Goal: Obtain resource: Download file/media

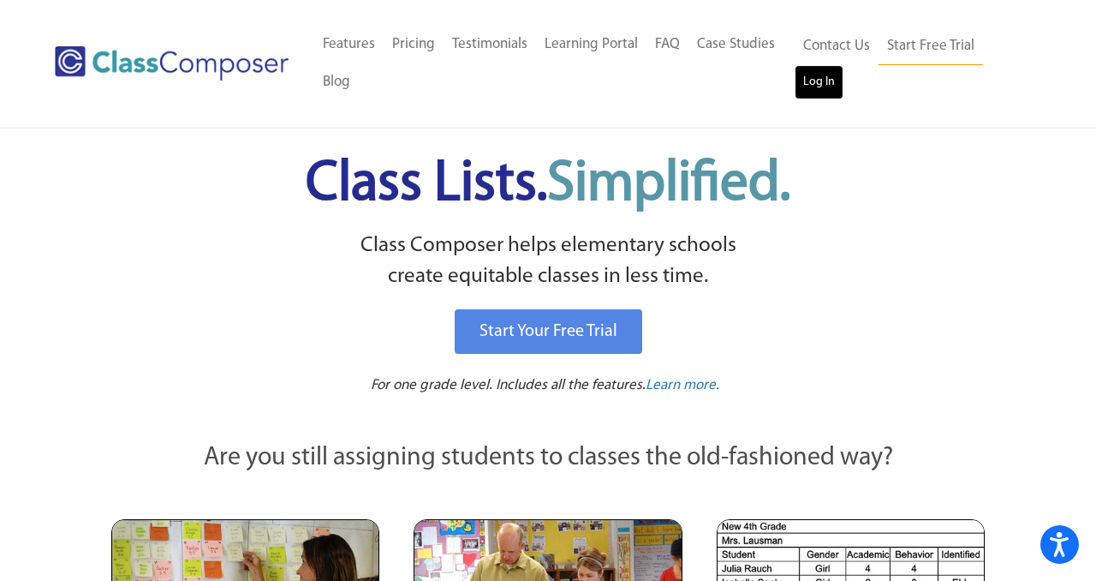
click at [807, 84] on link "Log In" at bounding box center [819, 82] width 49 height 34
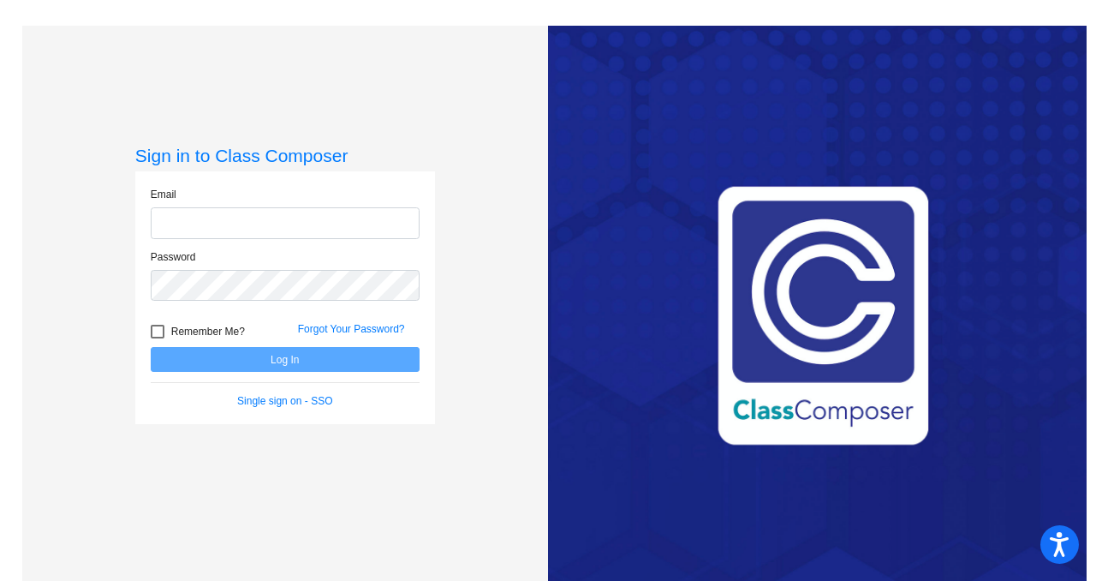
type input "[PERSON_NAME][EMAIL_ADDRESS][DOMAIN_NAME]"
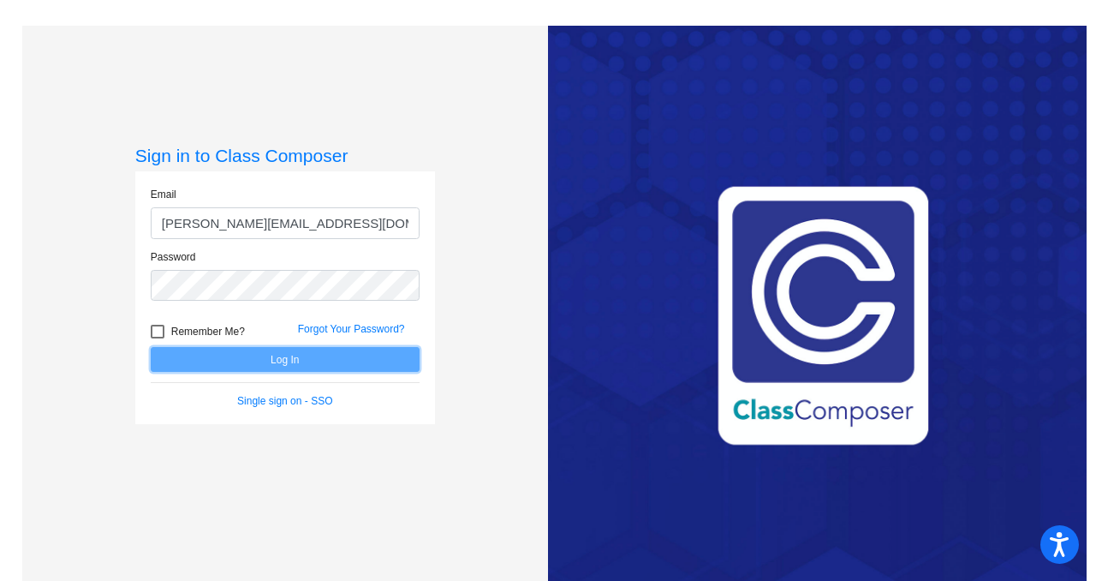
click at [259, 362] on button "Log In" at bounding box center [285, 359] width 269 height 25
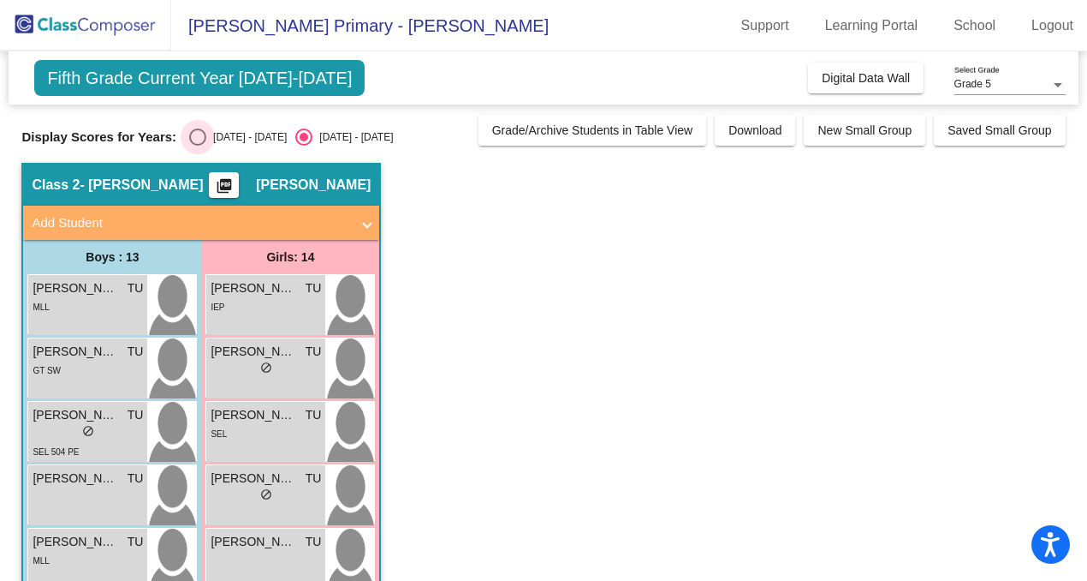
click at [199, 144] on div "Select an option" at bounding box center [197, 136] width 17 height 17
click at [198, 146] on input "[DATE] - [DATE]" at bounding box center [197, 146] width 1 height 1
radio input "true"
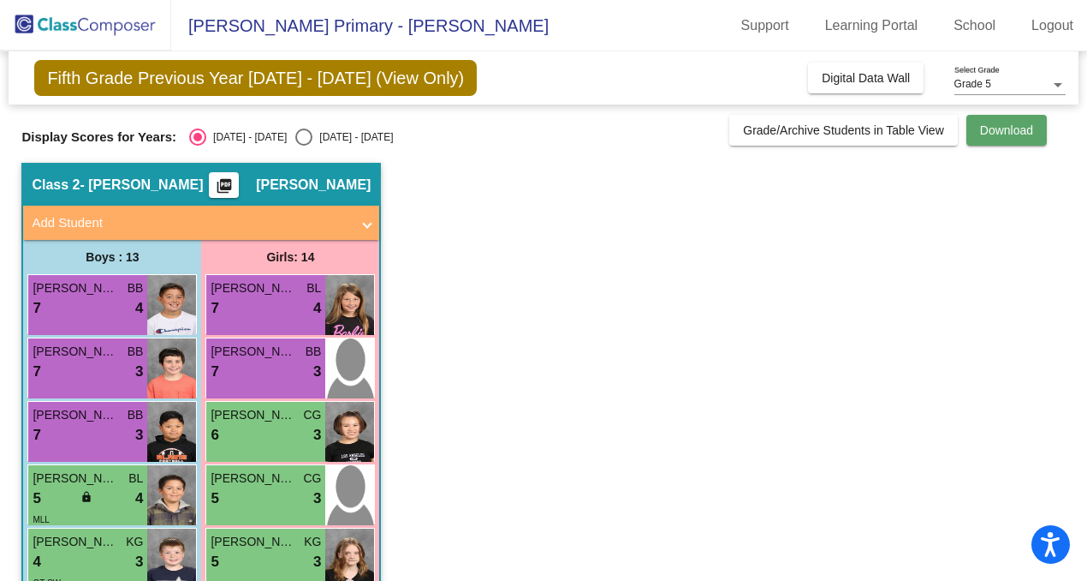
click at [1005, 136] on span "Download" at bounding box center [1006, 130] width 53 height 14
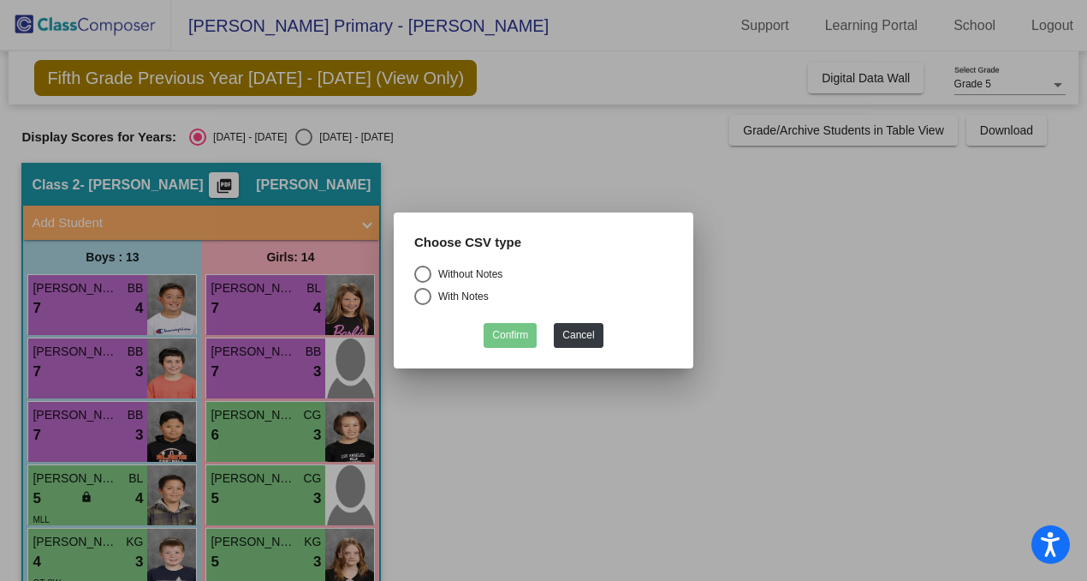
click at [430, 276] on div "Select an option" at bounding box center [422, 273] width 17 height 17
click at [423, 283] on input "Without Notes" at bounding box center [422, 283] width 1 height 1
radio input "true"
click at [528, 340] on button "Confirm" at bounding box center [510, 335] width 53 height 25
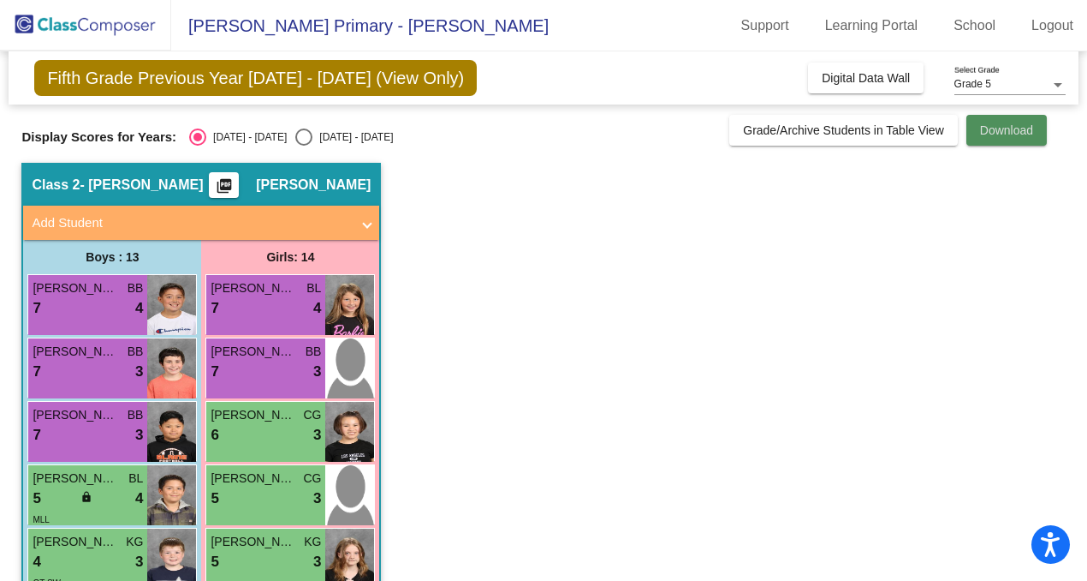
click at [997, 136] on span "Download" at bounding box center [1006, 130] width 53 height 14
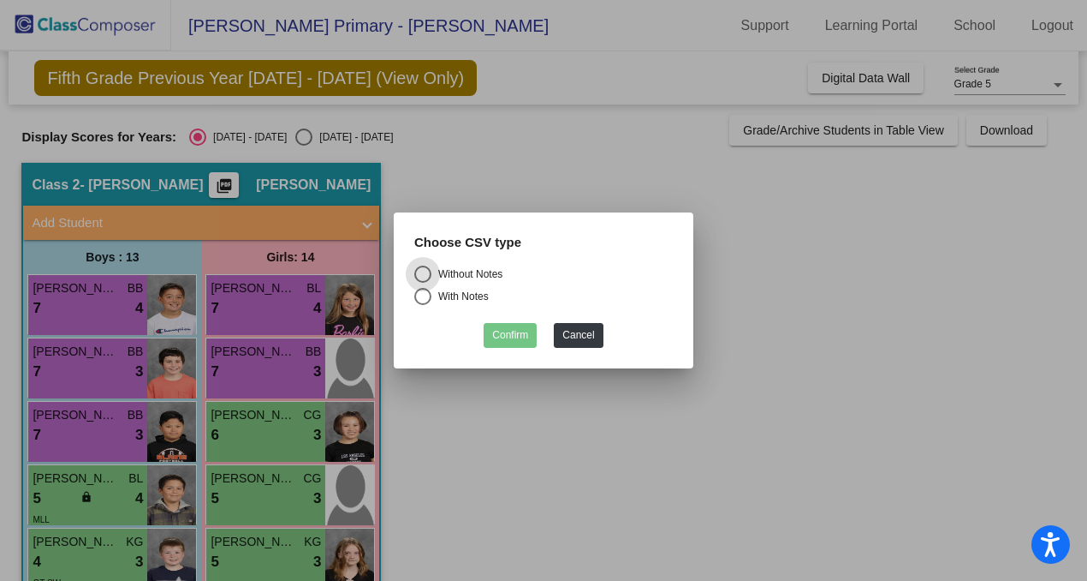
click at [821, 281] on div at bounding box center [543, 290] width 1087 height 581
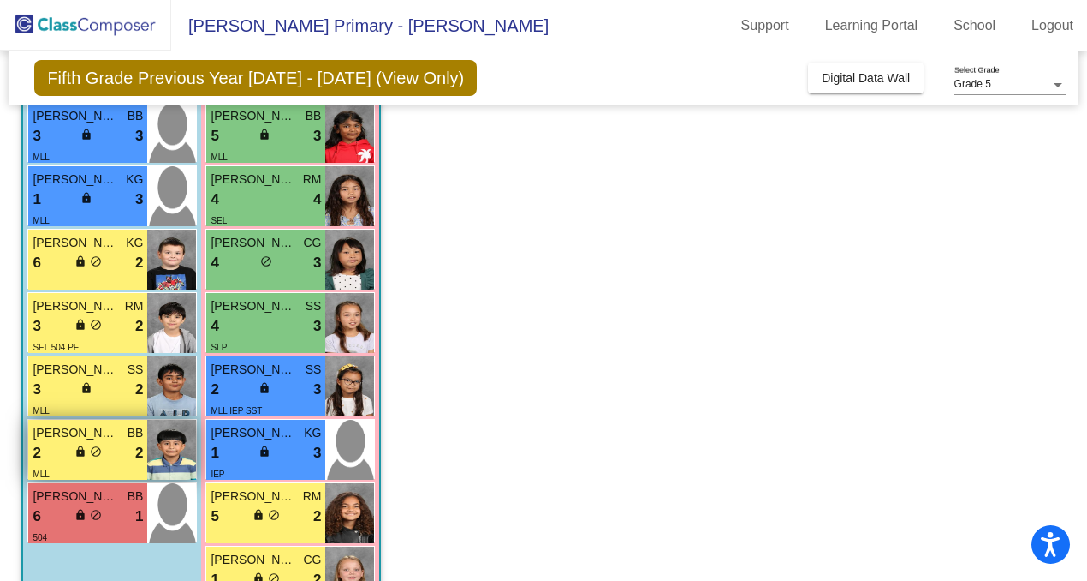
scroll to position [608, 0]
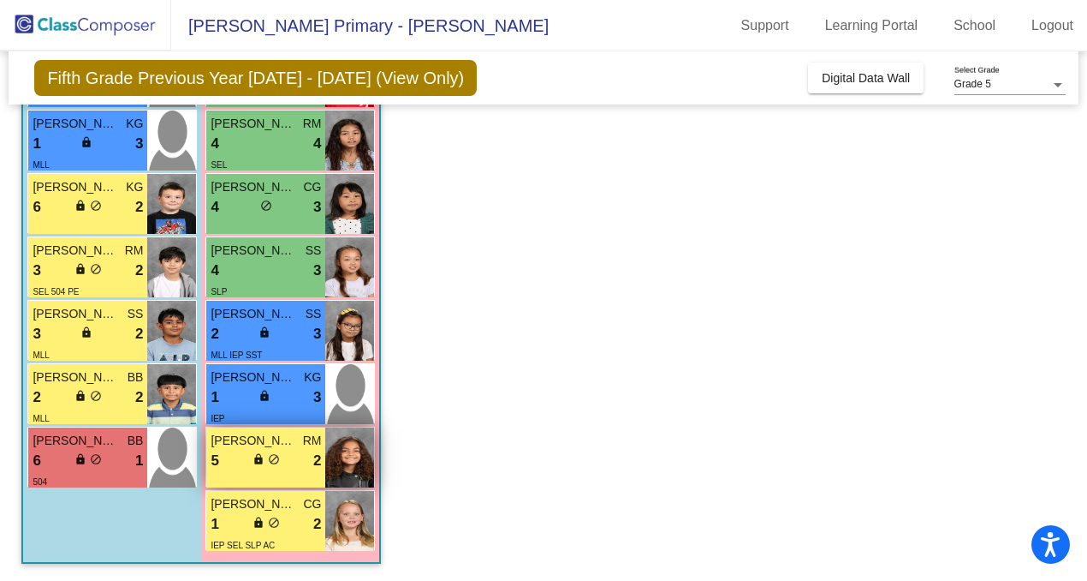
click at [243, 458] on div "5 lock do_not_disturb_alt 2" at bounding box center [266, 461] width 110 height 22
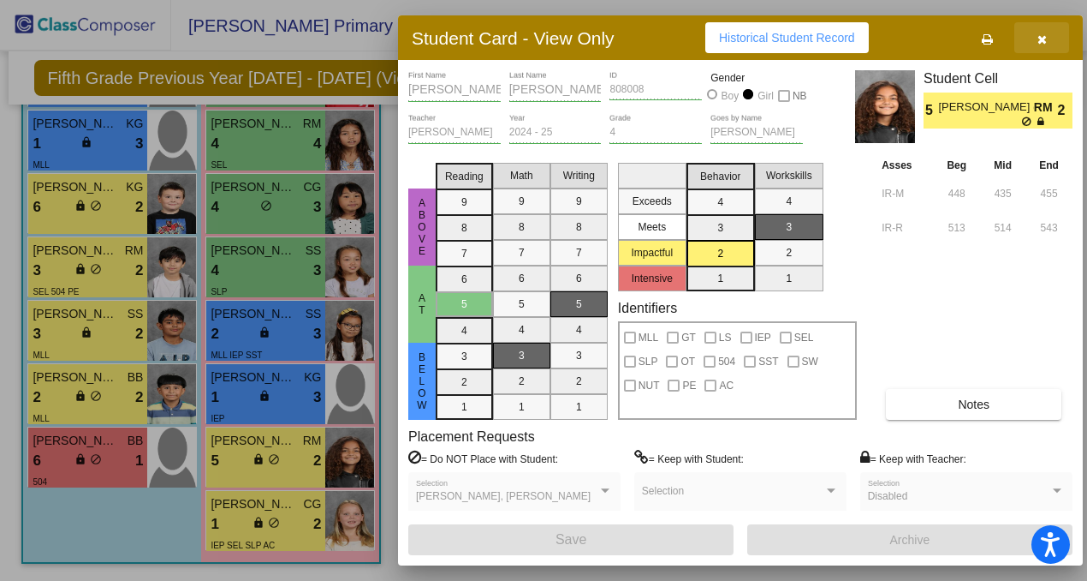
click at [1043, 32] on span "button" at bounding box center [1042, 38] width 9 height 14
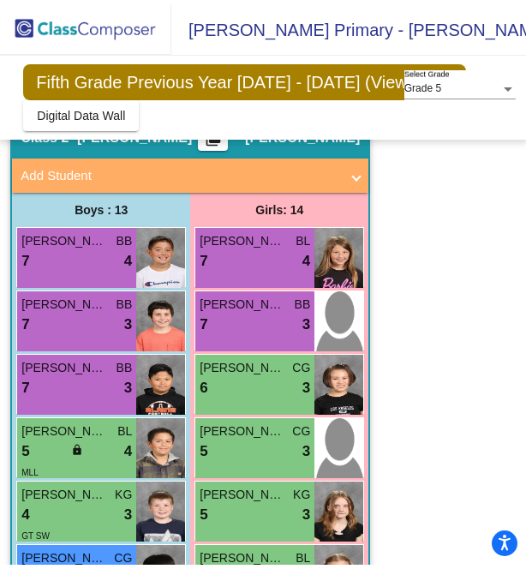
scroll to position [133, 0]
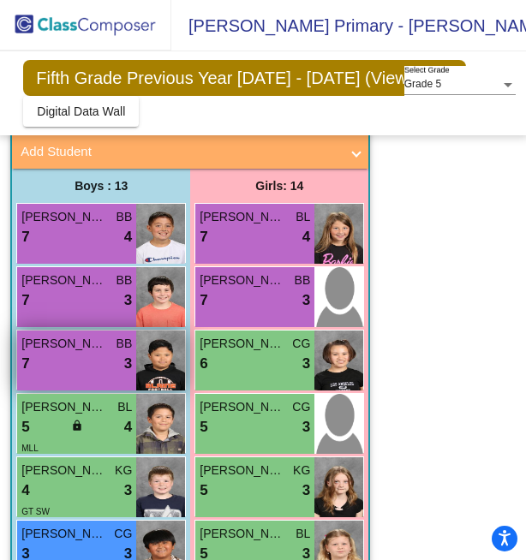
click at [111, 364] on div "7 lock do_not_disturb_alt 3" at bounding box center [76, 364] width 110 height 22
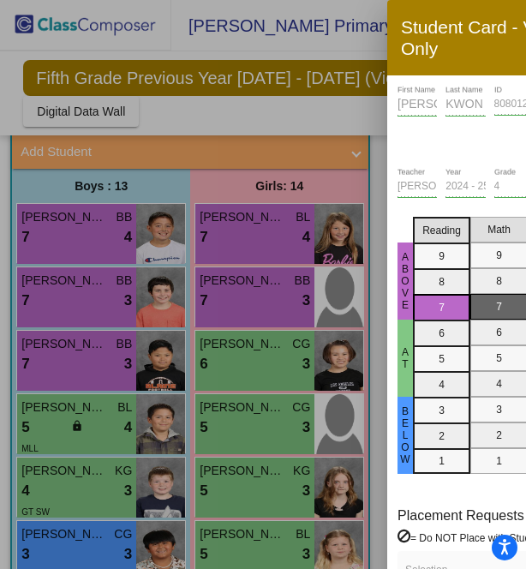
click at [94, 369] on div at bounding box center [263, 284] width 526 height 569
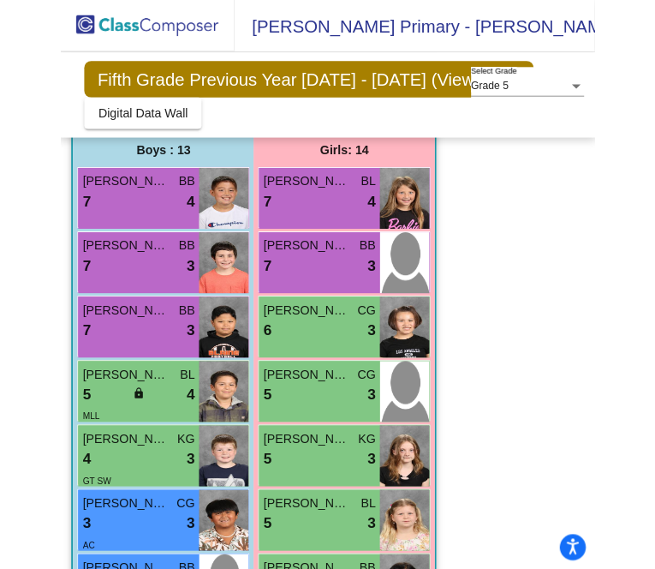
scroll to position [177, 0]
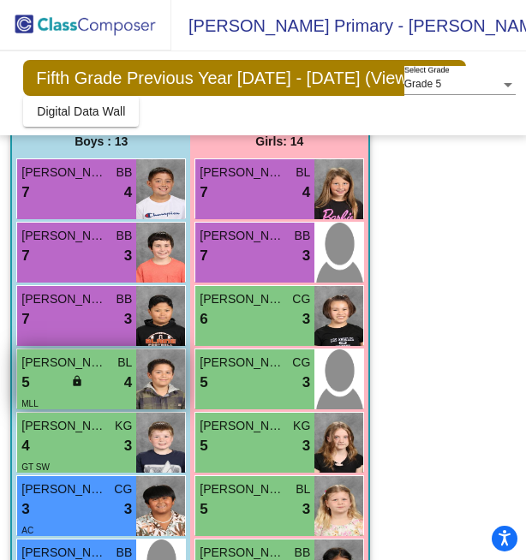
click at [124, 381] on span "4" at bounding box center [128, 383] width 8 height 22
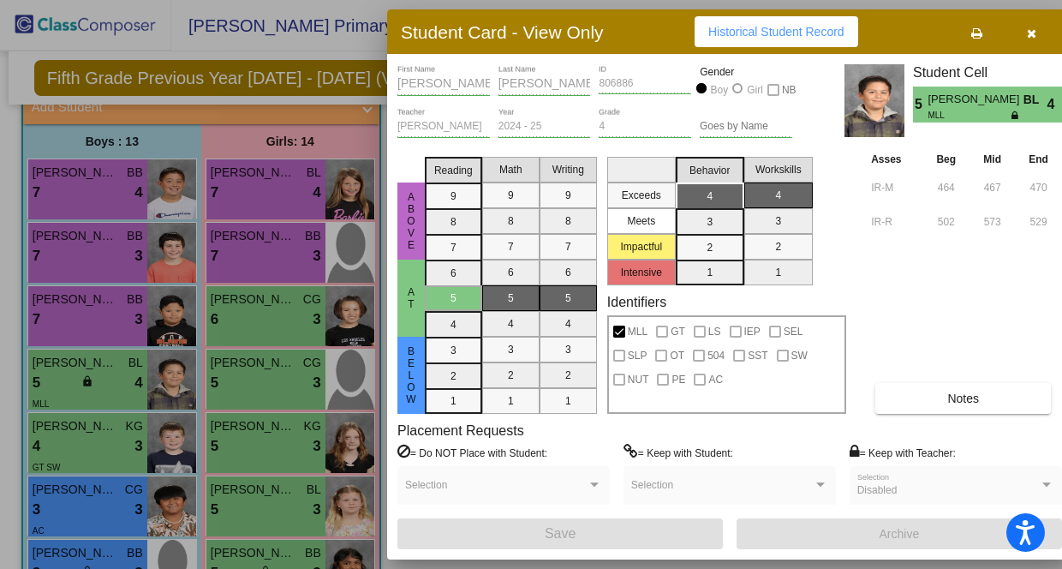
scroll to position [0, 28]
click at [610, 86] on div "ISAAC First Name MENDOZA-CANTERO Last Name 806886 ID Gender Boy Girl NB" at bounding box center [594, 85] width 395 height 43
click at [498, 83] on div "ISAAC First Name MENDOZA-CANTERO Last Name 806886 ID Gender Boy Girl NB" at bounding box center [594, 85] width 395 height 43
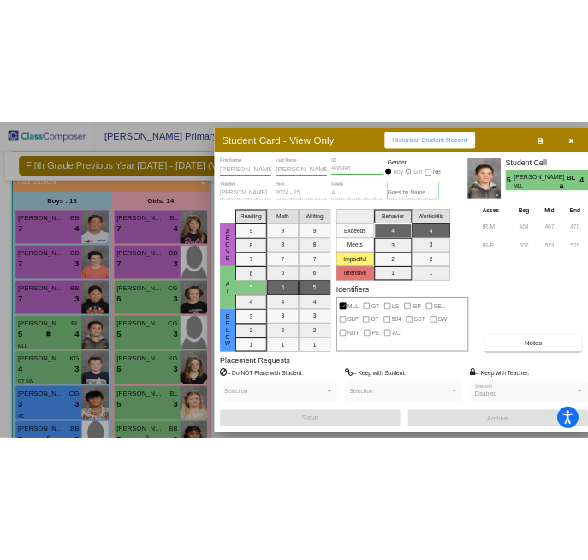
scroll to position [0, 28]
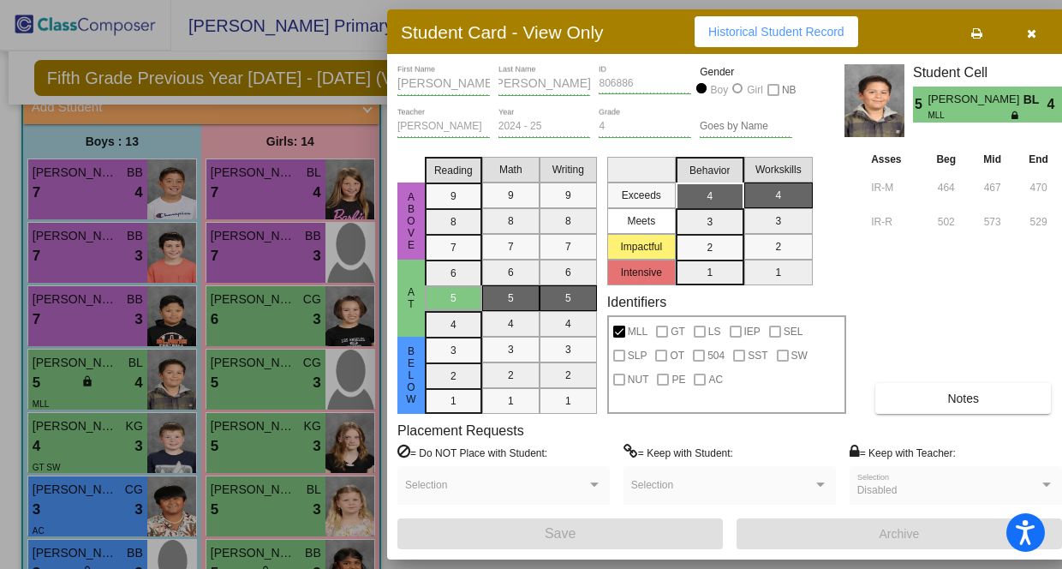
click at [606, 86] on div "ISAAC First Name MENDOZA-CANTERO Last Name 806886 ID Gender Boy Girl NB" at bounding box center [594, 85] width 395 height 43
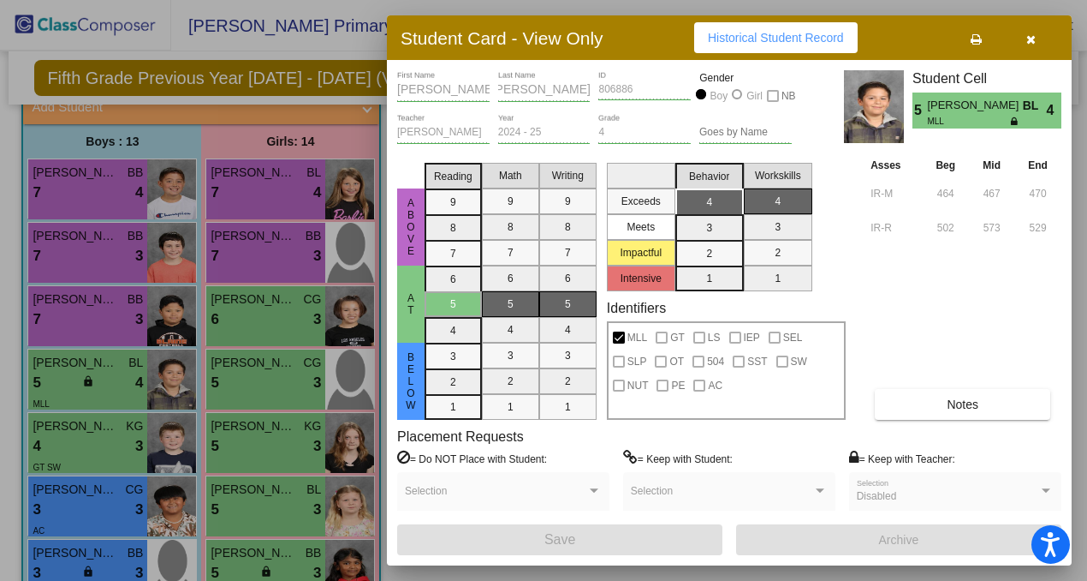
click at [1037, 43] on button "button" at bounding box center [1030, 37] width 55 height 31
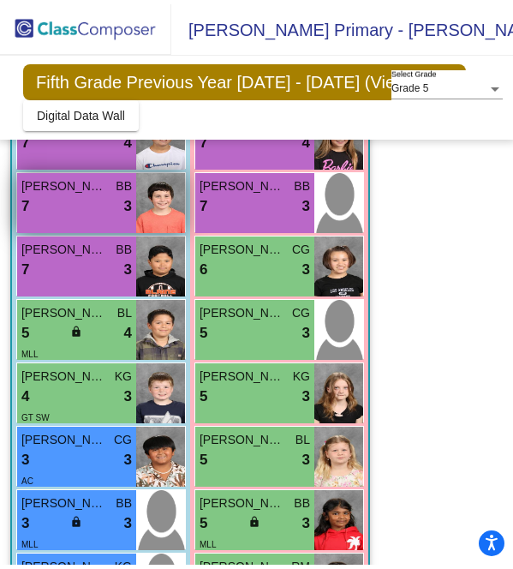
scroll to position [237, 0]
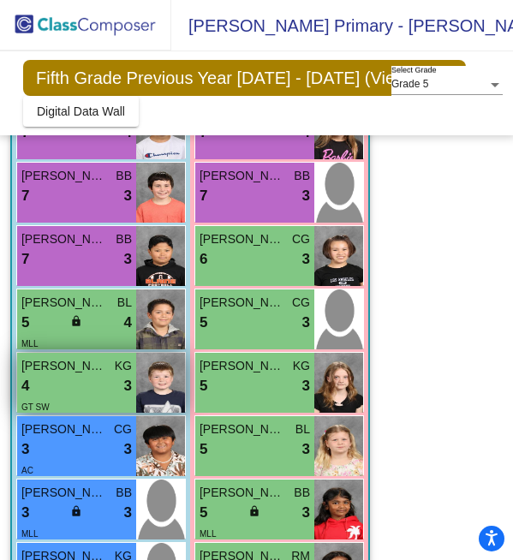
click at [104, 390] on div "4 lock do_not_disturb_alt 3" at bounding box center [76, 386] width 110 height 22
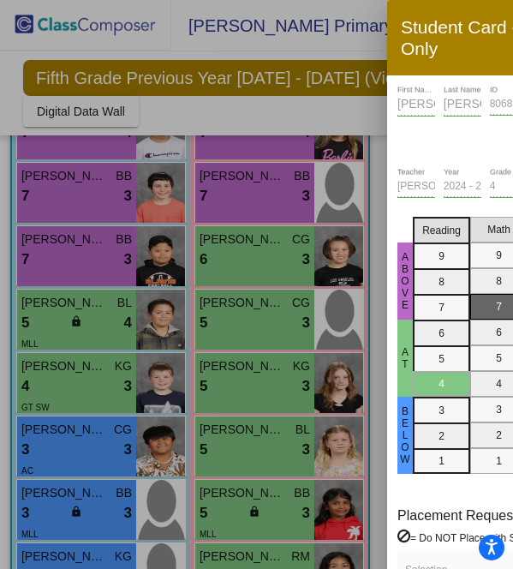
click at [444, 105] on div "BENJAMIN First Name SMITH Last Name 806830 ID Gender Boy Girl NB" at bounding box center [485, 127] width 176 height 82
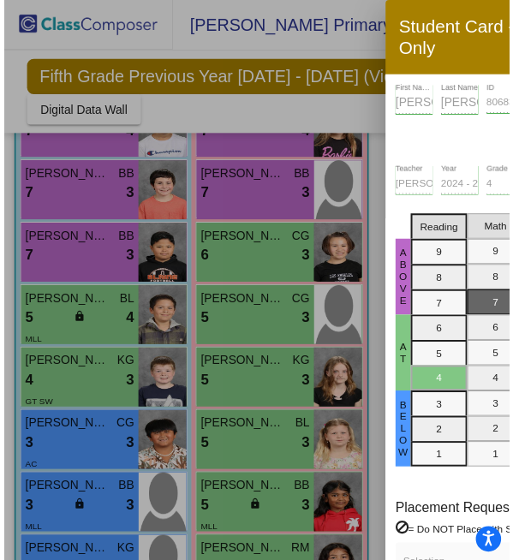
scroll to position [0, 21]
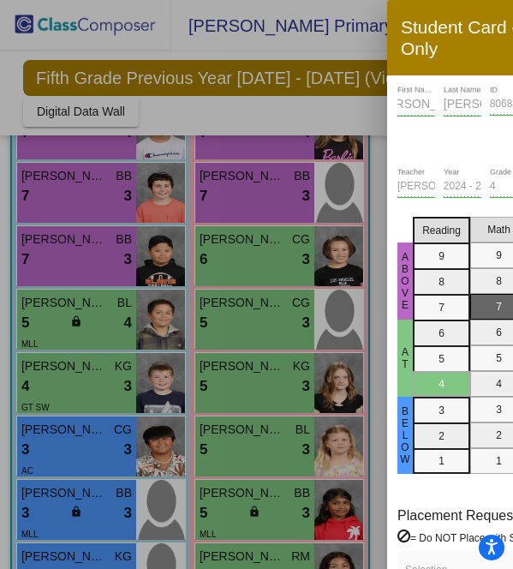
click at [491, 109] on div "BENJAMIN First Name SMITH Last Name 806830 ID Gender Boy Girl NB" at bounding box center [485, 127] width 176 height 82
click at [498, 111] on div "BENJAMIN First Name SMITH Last Name 806830 ID Gender Boy Girl NB" at bounding box center [485, 127] width 176 height 82
click at [295, 104] on div at bounding box center [256, 284] width 513 height 569
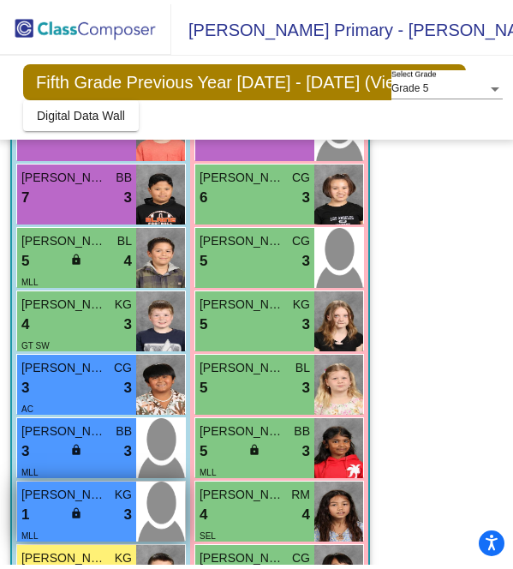
scroll to position [310, 0]
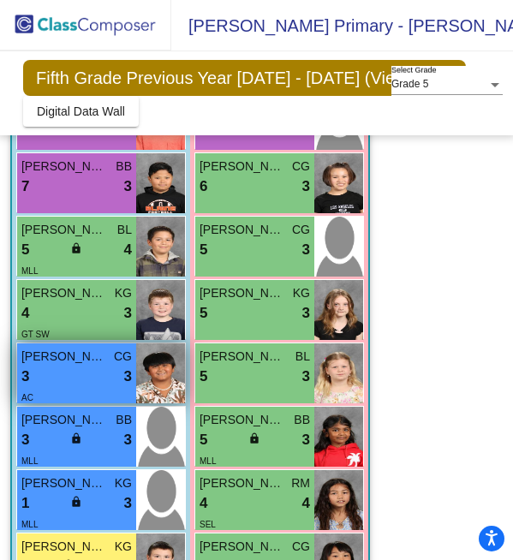
click at [68, 379] on div "3 lock do_not_disturb_alt 3" at bounding box center [76, 377] width 110 height 22
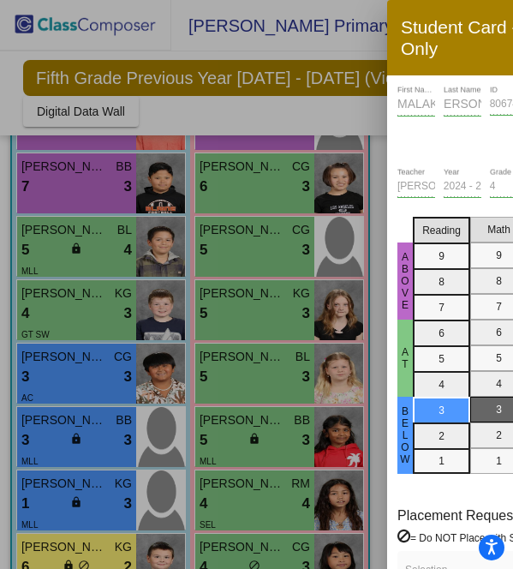
scroll to position [0, 0]
click at [277, 123] on div "Student Card - View Only Historical Student Record MALAKAI First Name HORTON La…" at bounding box center [256, 284] width 513 height 569
click at [155, 117] on div at bounding box center [256, 284] width 513 height 569
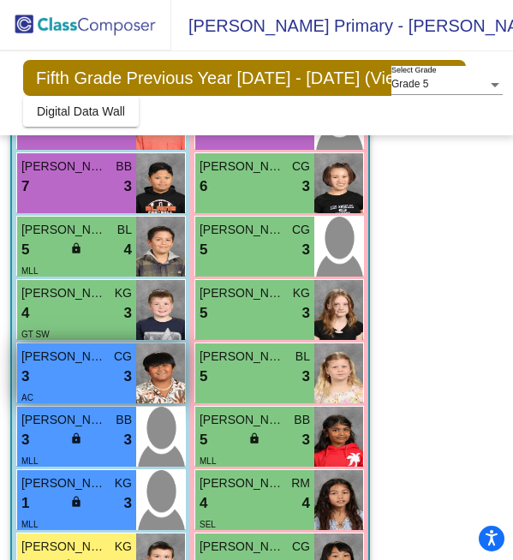
click at [77, 391] on div "AC" at bounding box center [76, 397] width 110 height 18
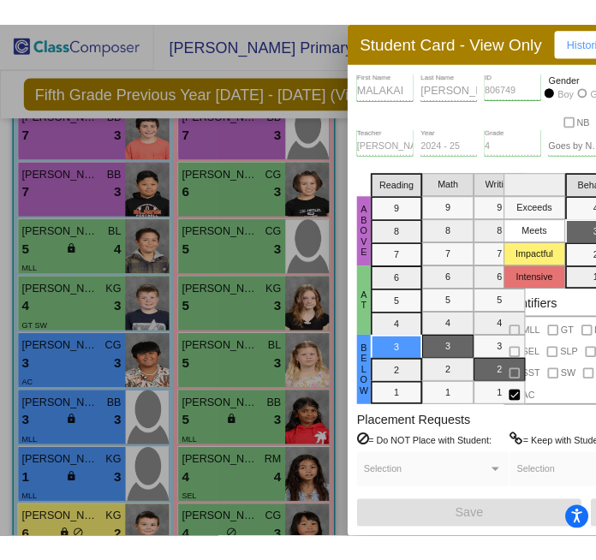
scroll to position [248, 0]
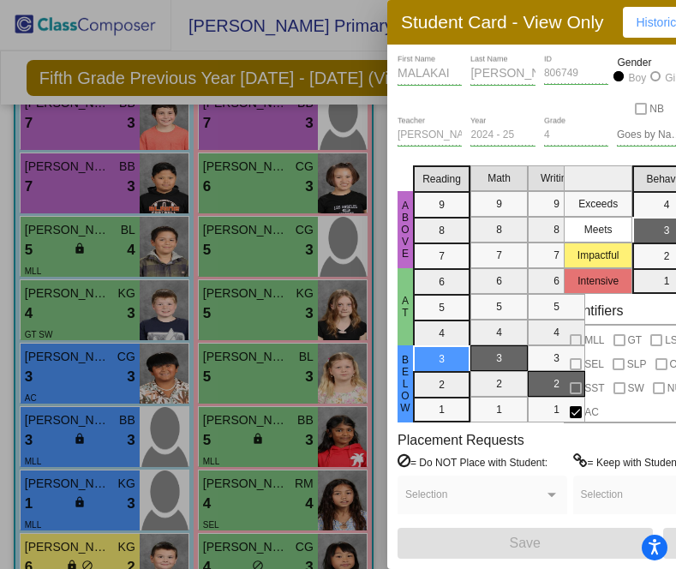
click at [237, 63] on div at bounding box center [338, 284] width 676 height 569
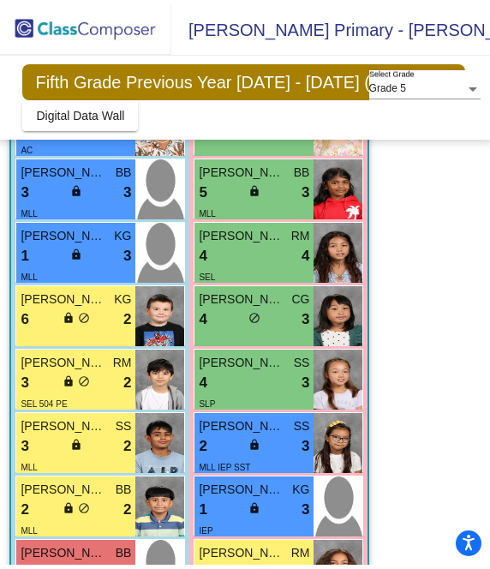
scroll to position [573, 0]
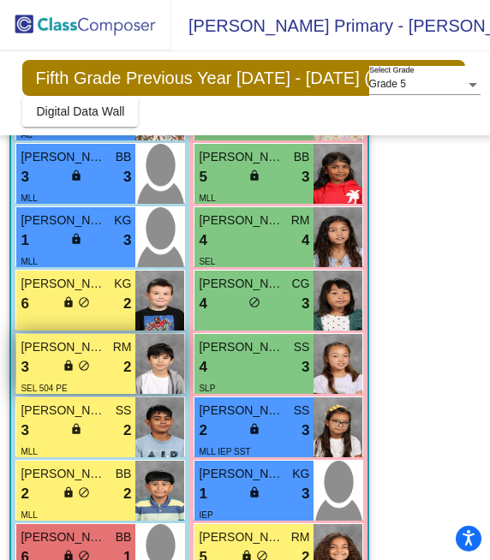
click at [88, 375] on div "lock do_not_disturb_alt" at bounding box center [76, 368] width 27 height 18
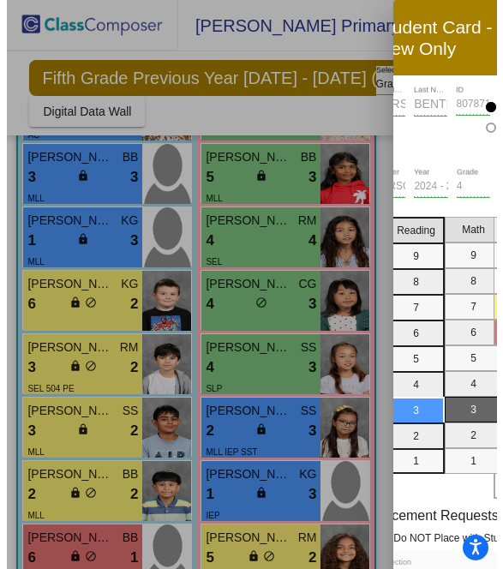
scroll to position [0, 23]
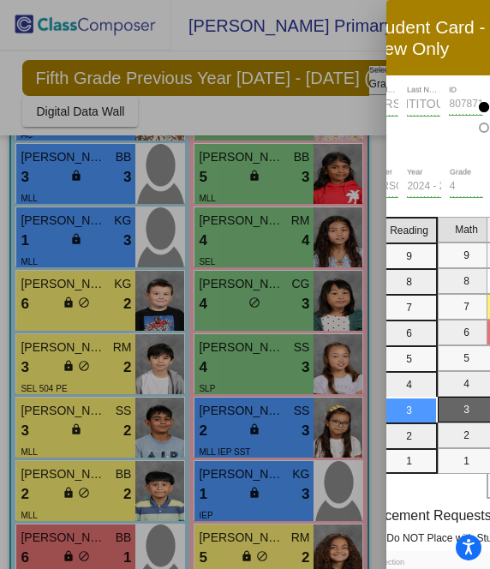
click at [452, 107] on div "DYLAN First Name BENTITOU Last Name 807871 ID Gender Boy Girl NB" at bounding box center [445, 127] width 161 height 82
click at [432, 144] on mat-form-field "BENTITOU Last Name" at bounding box center [423, 127] width 33 height 82
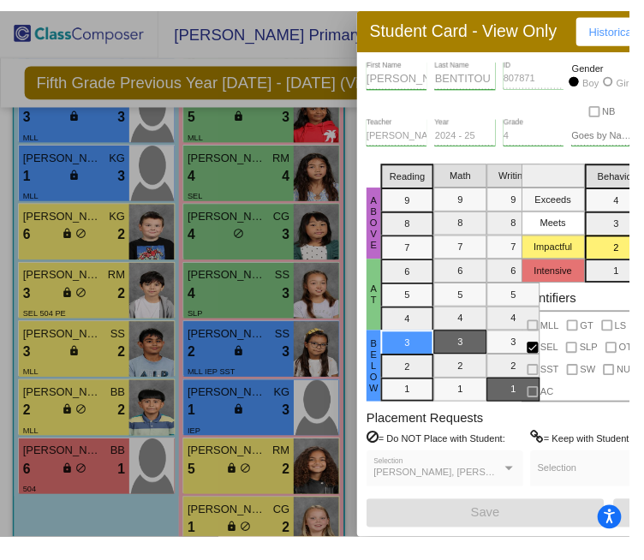
scroll to position [511, 0]
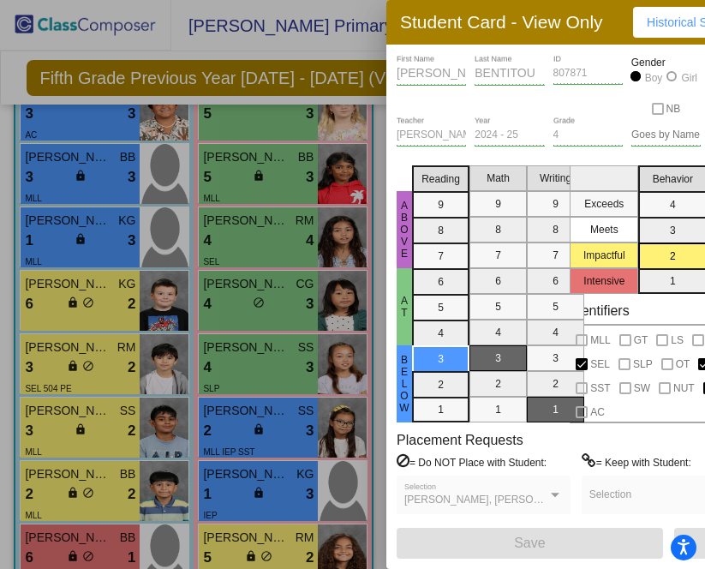
click at [193, 191] on div at bounding box center [352, 284] width 705 height 569
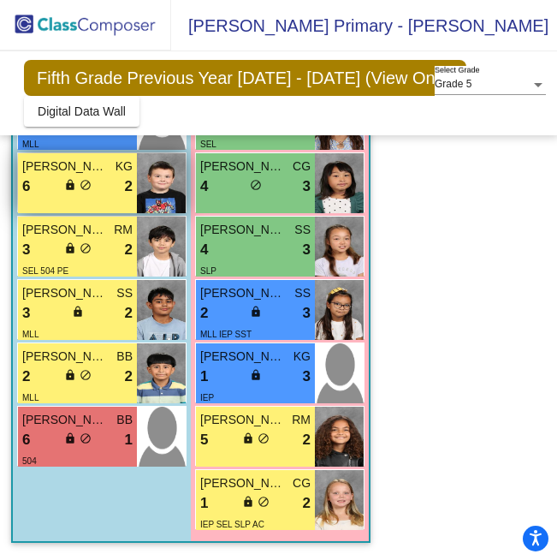
scroll to position [9, 0]
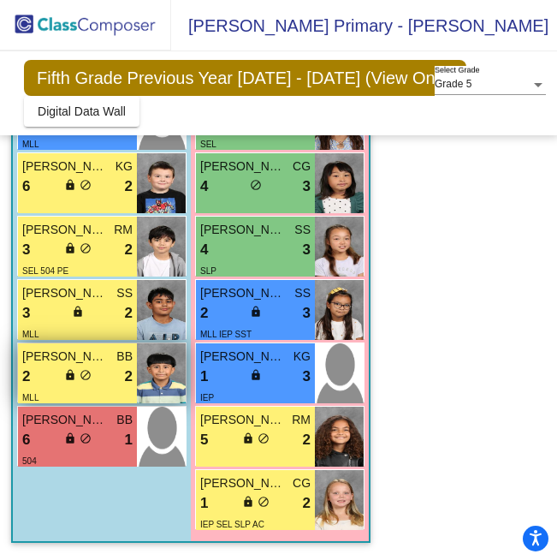
click at [94, 373] on div "2 lock do_not_disturb_alt 2" at bounding box center [77, 377] width 110 height 22
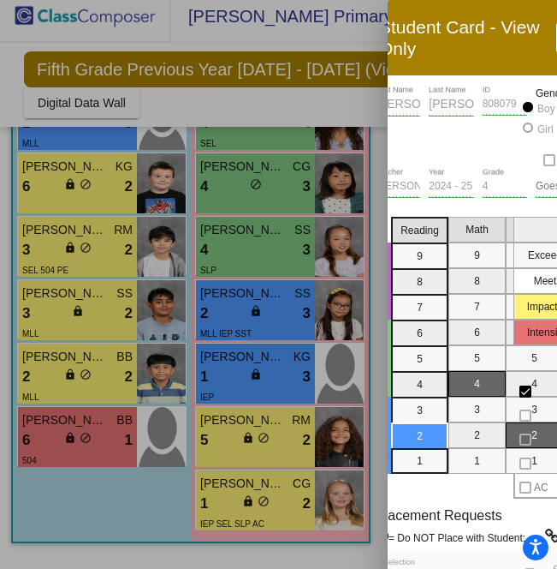
scroll to position [0, 39]
click at [492, 107] on div "Samuel First Name Hernandez Pilar Last Name 808079 ID Gender Boy Girl NB" at bounding box center [478, 127] width 205 height 82
drag, startPoint x: 181, startPoint y: 116, endPoint x: 43, endPoint y: 119, distance: 137.9
click at [43, 119] on div at bounding box center [278, 284] width 557 height 569
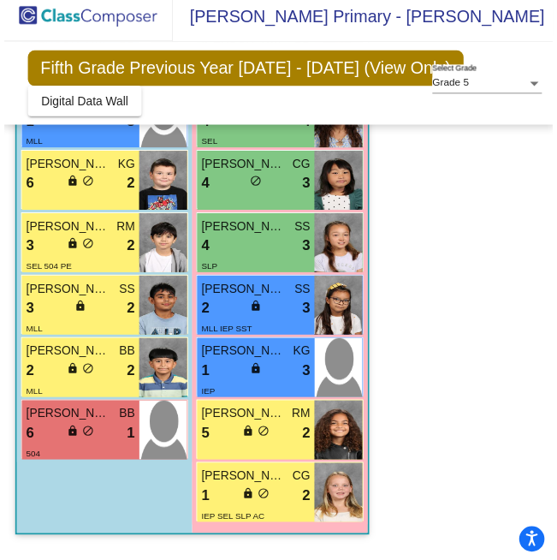
scroll to position [9, 0]
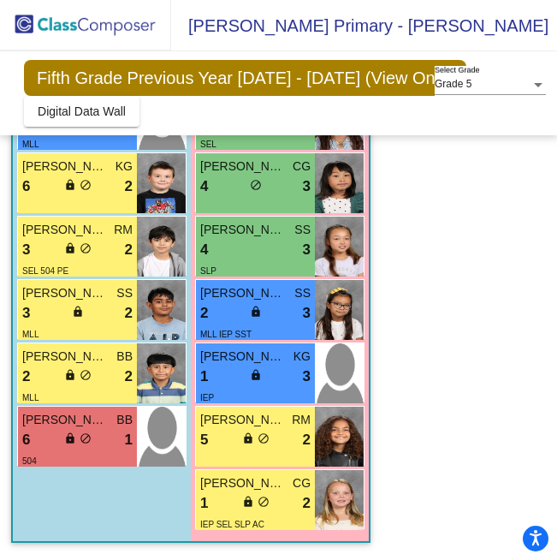
drag, startPoint x: 9, startPoint y: 98, endPoint x: -51, endPoint y: 98, distance: 60.8
click at [0, 98] on html "Accessibility Screen-Reader Guide, Feedback, and Issue Reporting | New window B…" at bounding box center [278, 280] width 557 height 560
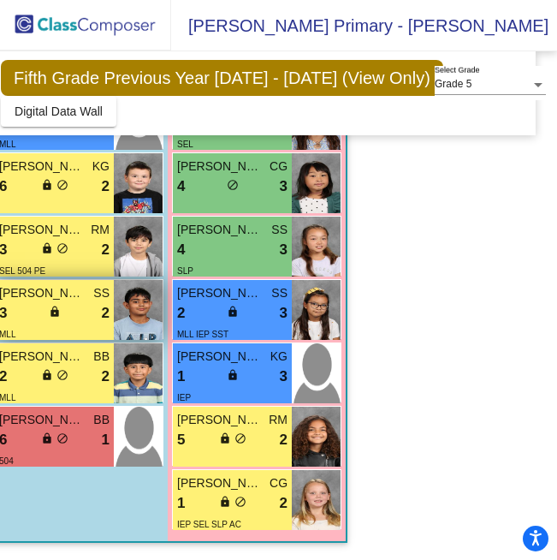
click at [123, 294] on img at bounding box center [138, 310] width 49 height 60
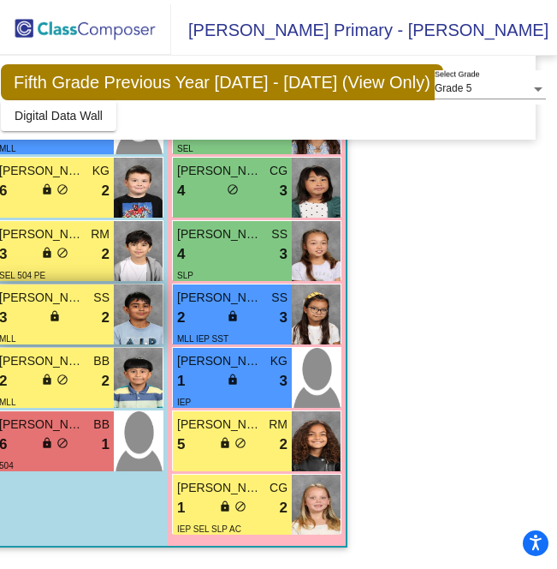
scroll to position [0, 0]
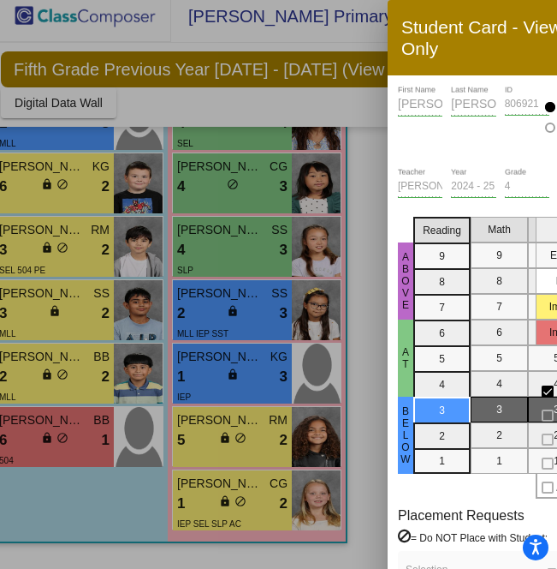
click at [503, 111] on div "Gurtaj First Name Kahlon Last Name 806921 ID Gender Boy Girl NB" at bounding box center [500, 127] width 205 height 82
click at [137, 351] on div at bounding box center [278, 284] width 557 height 569
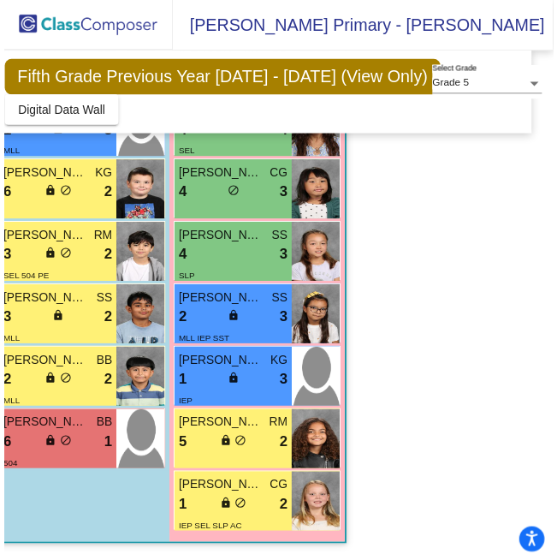
scroll to position [9, 0]
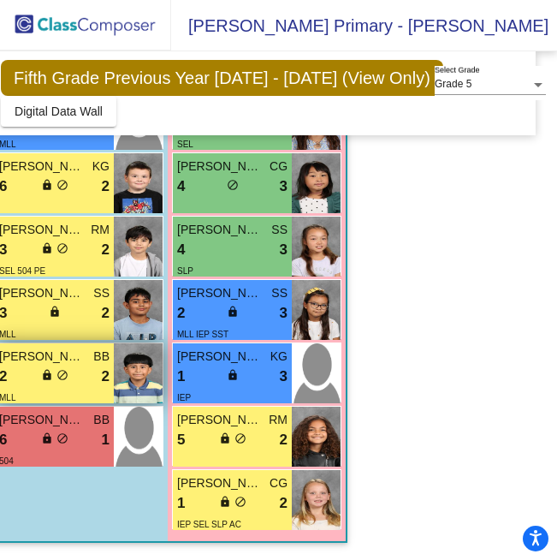
click at [82, 366] on div "2 lock do_not_disturb_alt 2" at bounding box center [54, 377] width 110 height 22
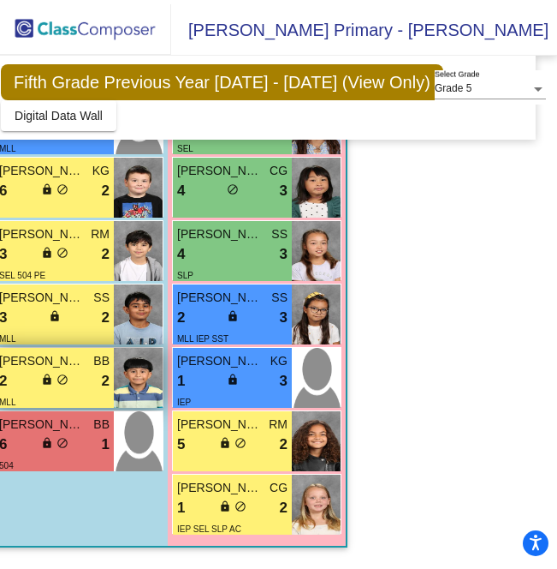
scroll to position [0, 0]
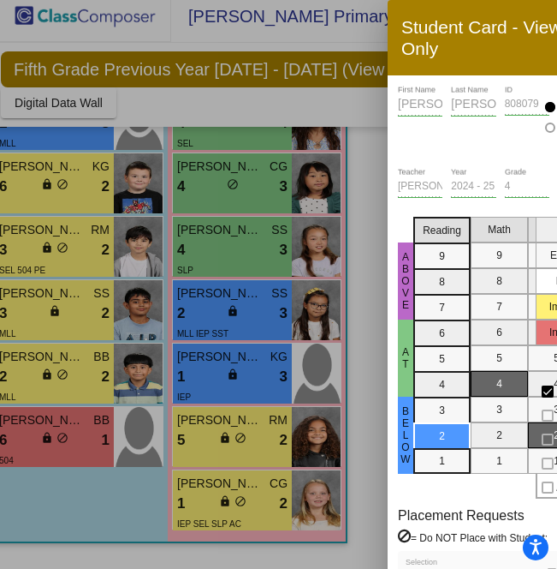
click at [500, 40] on h3 "Student Card - View Only" at bounding box center [490, 37] width 177 height 43
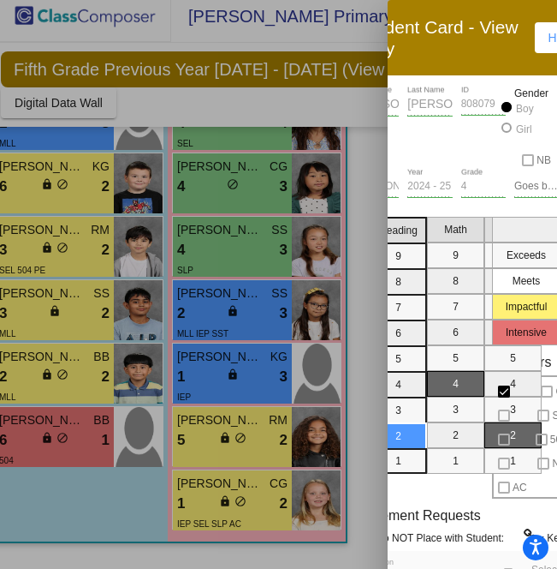
scroll to position [0, 38]
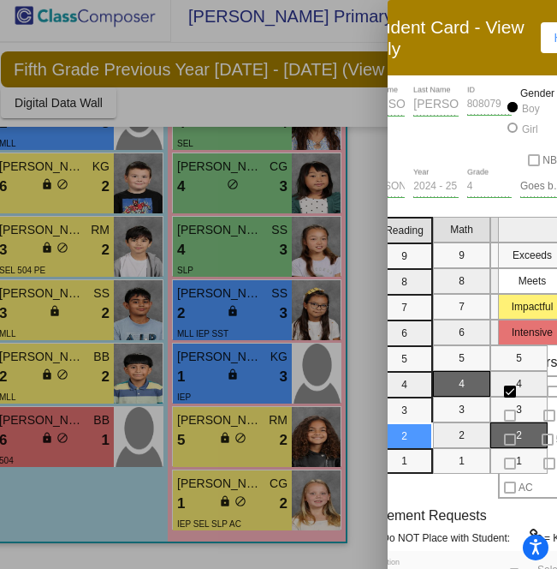
click at [515, 51] on h3 "Student Card - View Only" at bounding box center [452, 37] width 177 height 43
click at [361, 39] on div at bounding box center [278, 284] width 557 height 569
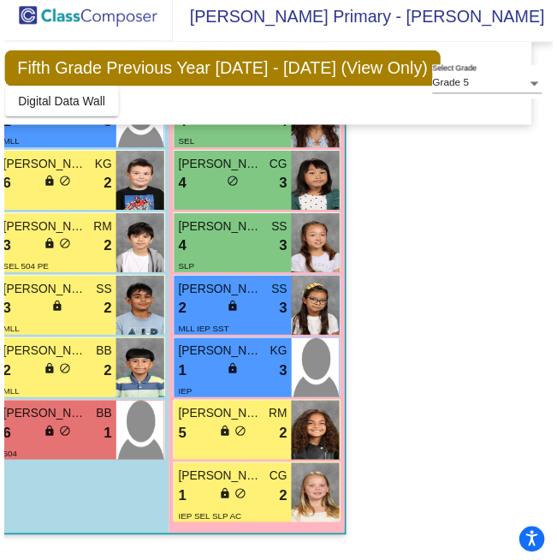
scroll to position [9, 0]
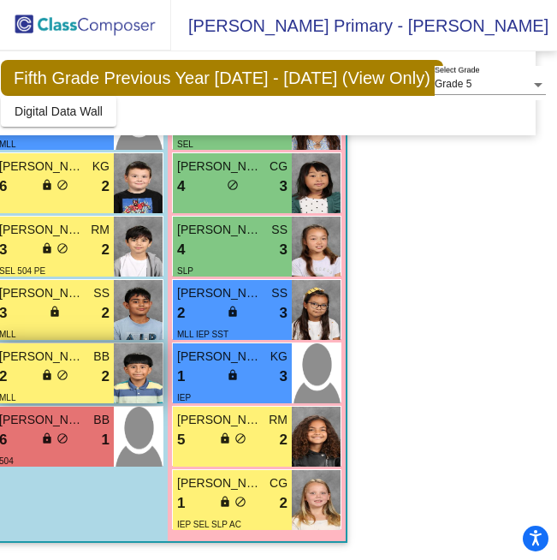
click at [94, 366] on div "2 lock do_not_disturb_alt 2" at bounding box center [54, 377] width 110 height 22
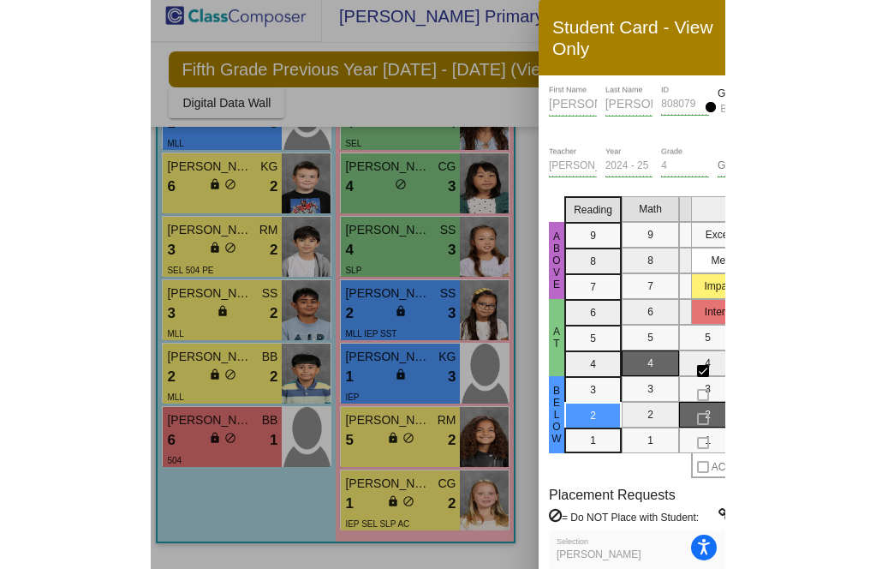
scroll to position [620, 0]
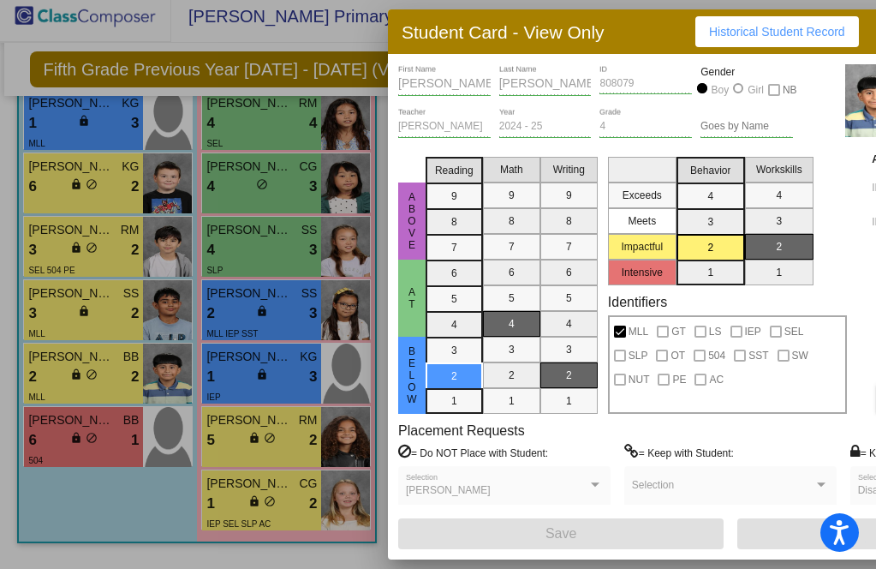
click at [86, 444] on div at bounding box center [438, 284] width 876 height 569
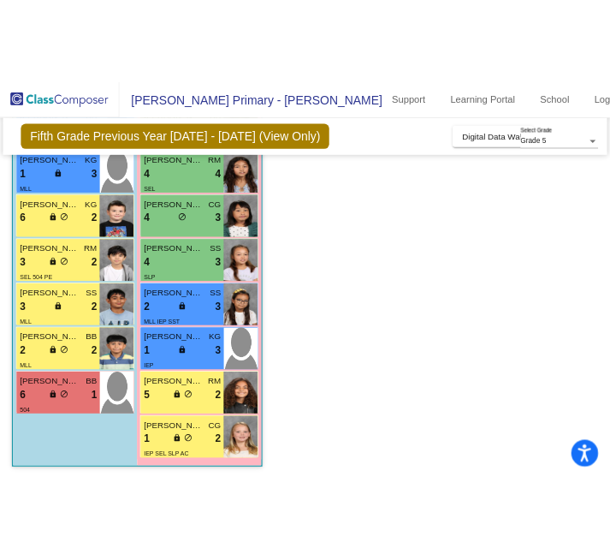
scroll to position [0, 0]
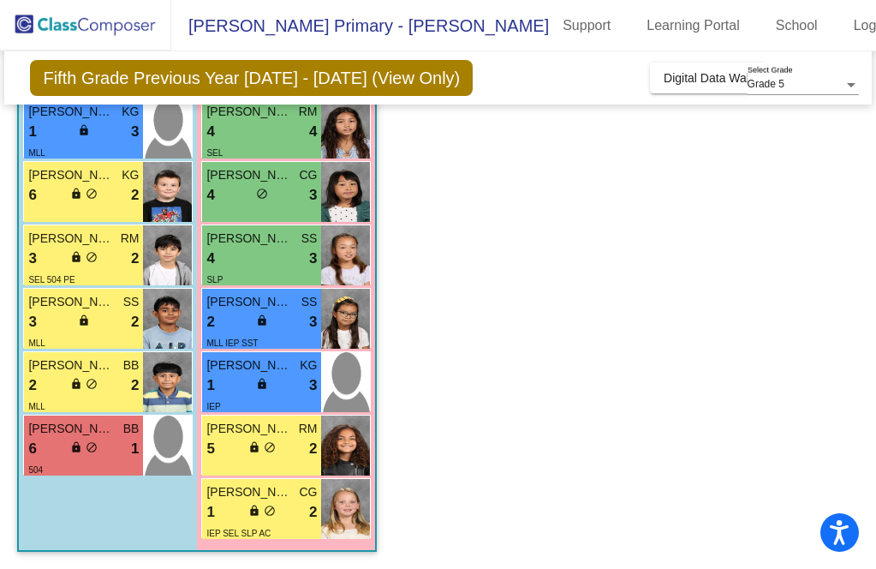
click at [86, 444] on span "do_not_disturb_alt" at bounding box center [92, 447] width 12 height 12
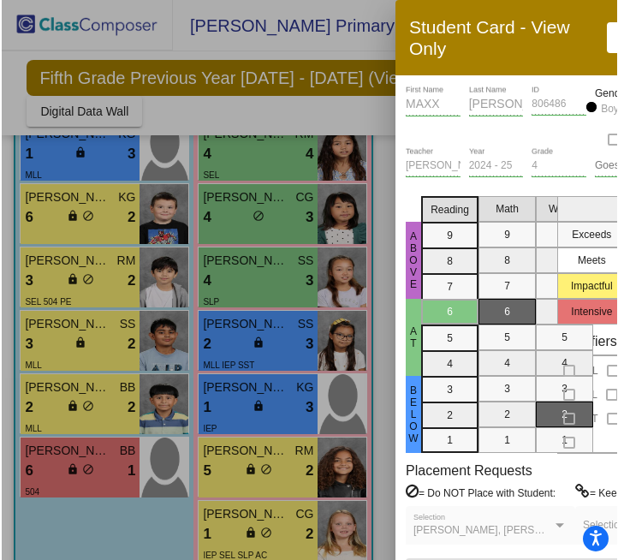
scroll to position [644, 0]
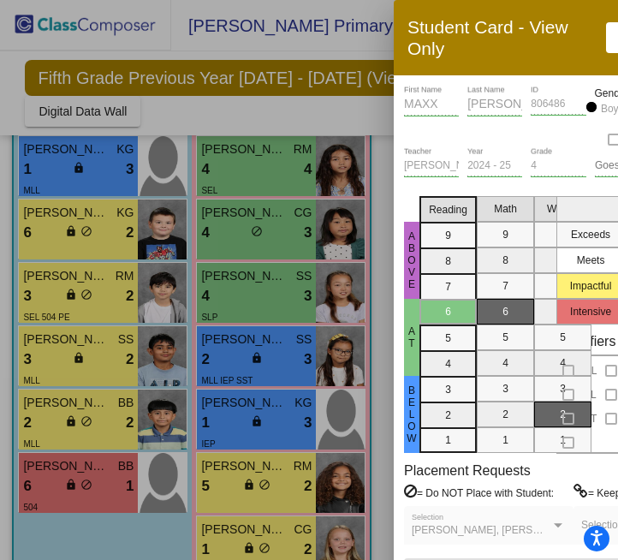
click at [158, 372] on div at bounding box center [309, 280] width 618 height 560
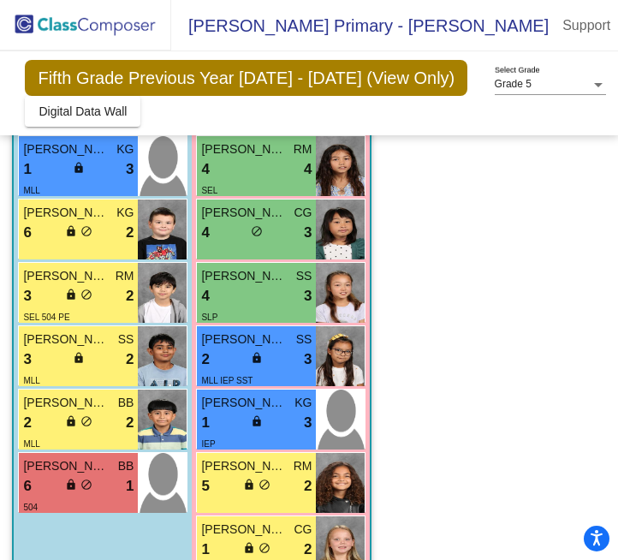
click at [158, 390] on img at bounding box center [162, 420] width 49 height 60
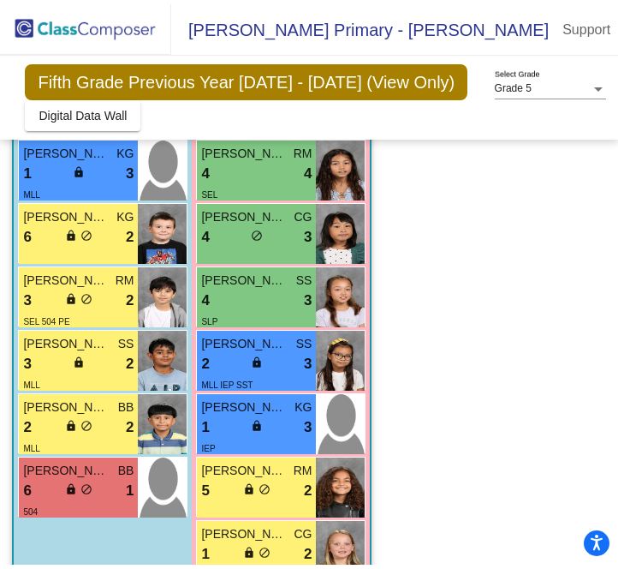
scroll to position [0, 0]
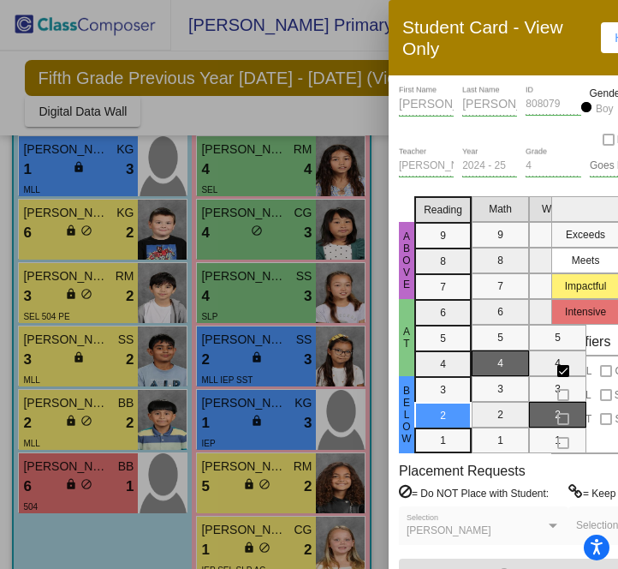
click at [70, 468] on div at bounding box center [309, 284] width 618 height 569
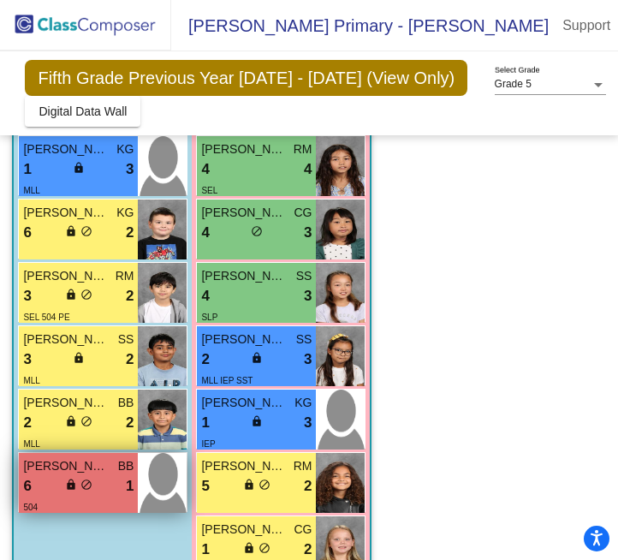
click at [84, 475] on div "6 lock do_not_disturb_alt 1" at bounding box center [78, 486] width 110 height 22
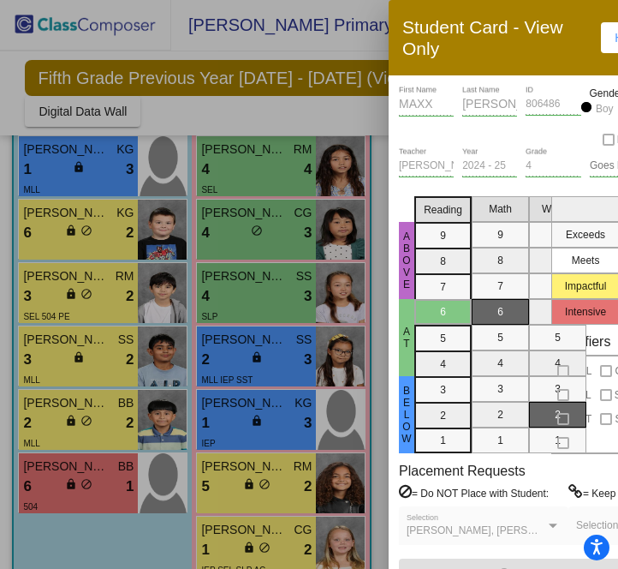
click at [229, 369] on div at bounding box center [309, 284] width 618 height 569
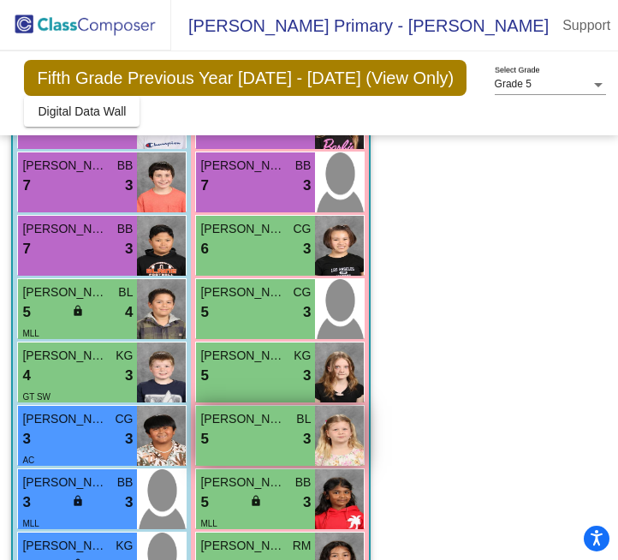
scroll to position [246, 1]
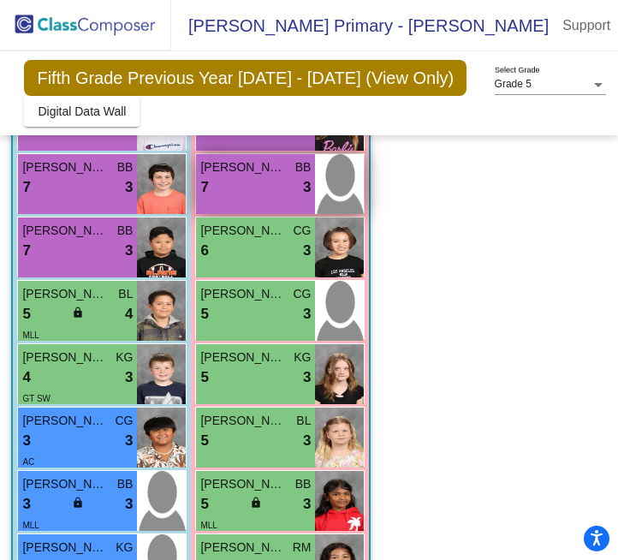
click at [290, 176] on div "7 lock do_not_disturb_alt 3" at bounding box center [255, 187] width 110 height 22
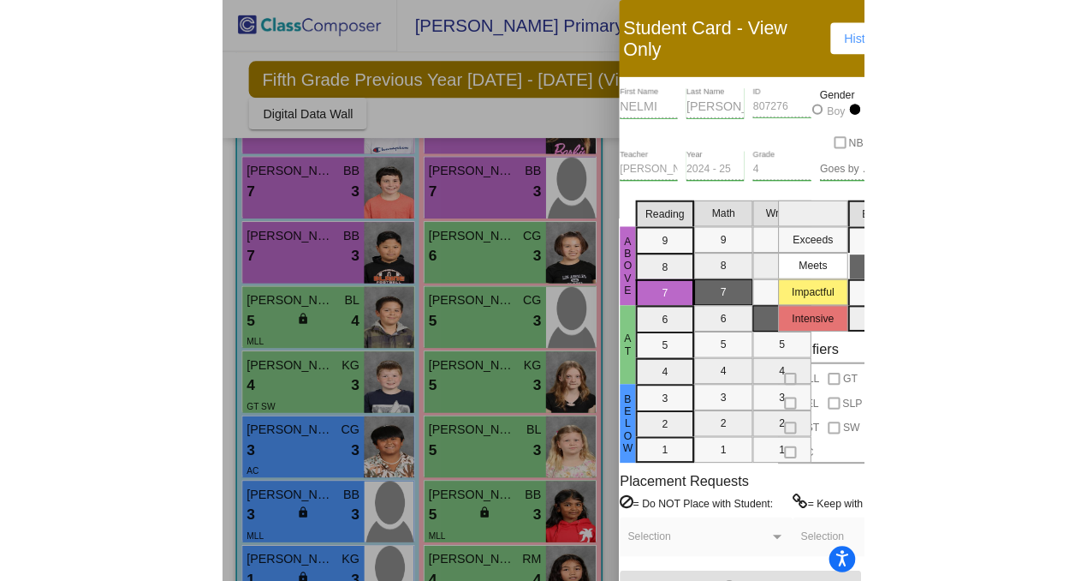
scroll to position [230, 0]
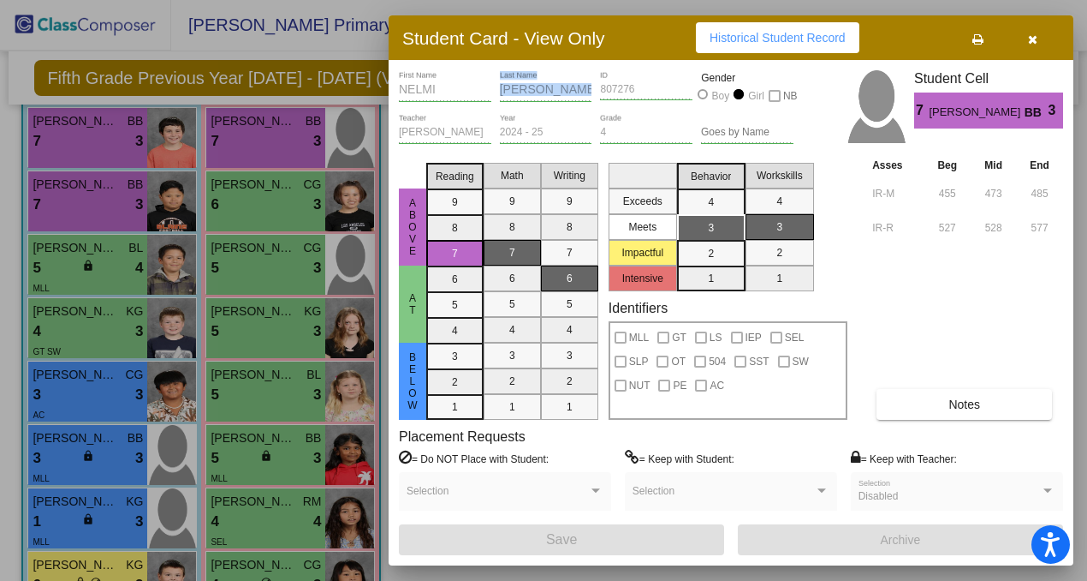
click at [645, 93] on div "NELMI First Name KUCHENBECKER Last Name 807276 ID Gender Boy Girl NB" at bounding box center [596, 91] width 395 height 43
click at [594, 92] on div "NELMI First Name KUCHENBECKER Last Name 807276 ID Gender Boy Girl NB" at bounding box center [596, 91] width 395 height 43
click at [494, 90] on div "NELMI First Name KUCHENBECKER Last Name 807276 ID Gender Boy Girl NB" at bounding box center [596, 91] width 395 height 43
click at [495, 89] on div "NELMI First Name KUCHENBECKER Last Name 807276 ID Gender Boy Girl NB" at bounding box center [596, 91] width 395 height 43
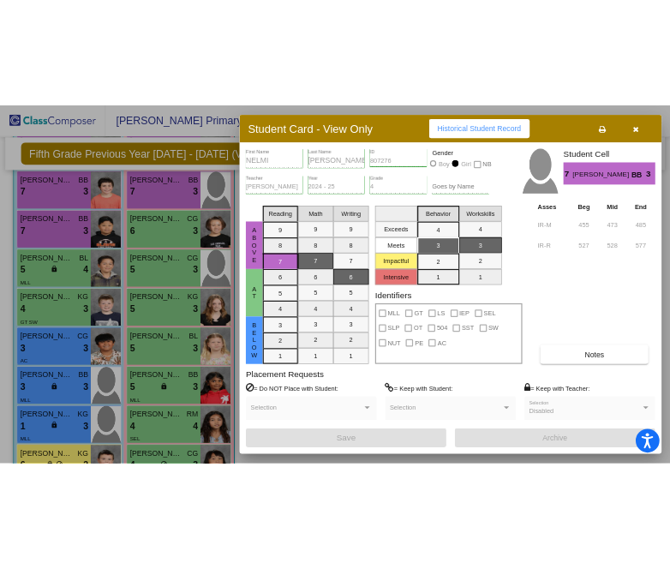
scroll to position [0, 5]
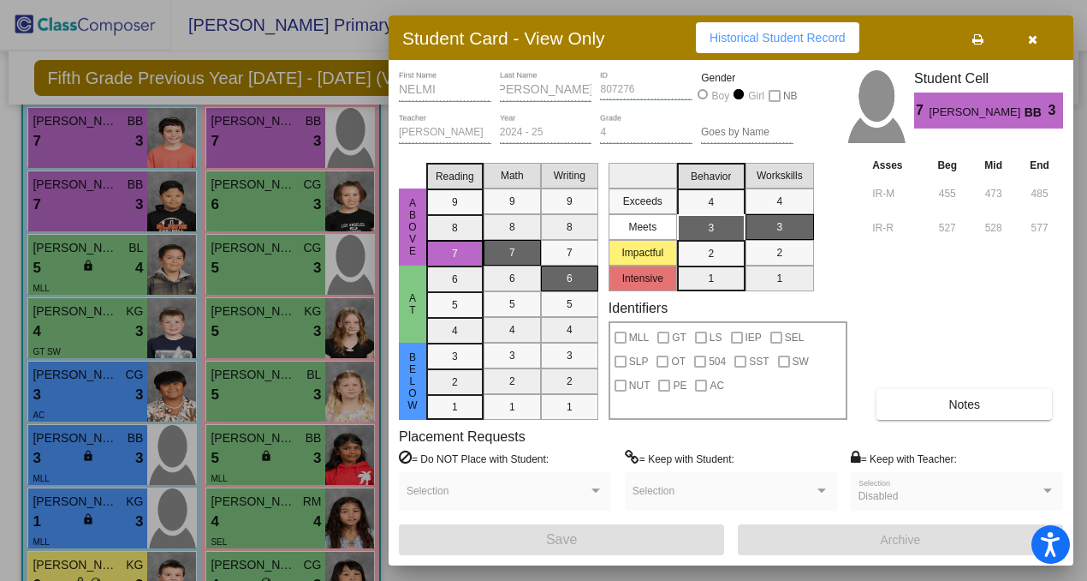
click at [606, 88] on div "NELMI First Name KUCHENBECKER Last Name 807276 ID Gender Boy Girl NB" at bounding box center [596, 91] width 395 height 43
click at [534, 110] on div "KUCHENBECKER Last Name" at bounding box center [546, 91] width 92 height 43
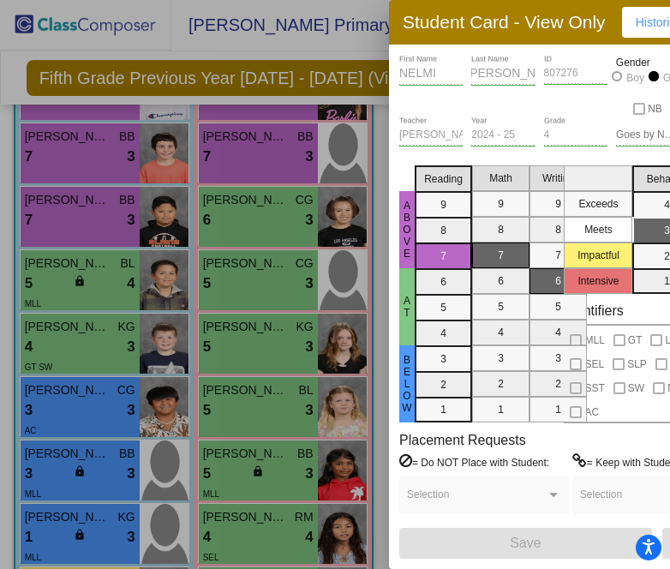
click at [276, 190] on div at bounding box center [335, 284] width 670 height 569
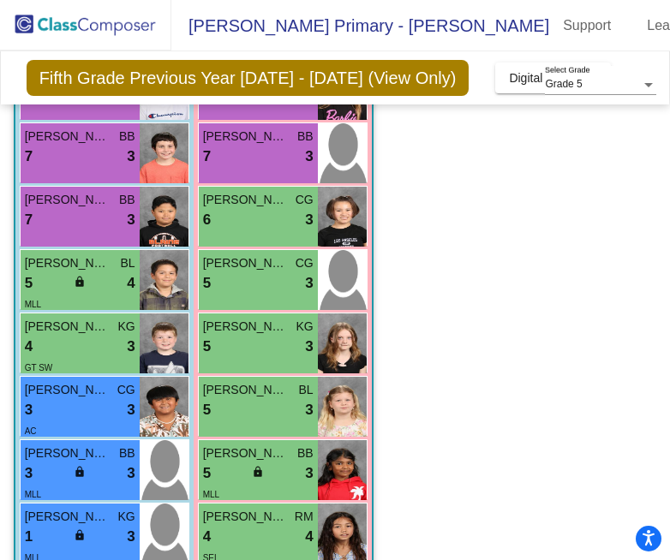
click at [276, 191] on span "VICTORIA MCLEAN" at bounding box center [246, 200] width 86 height 18
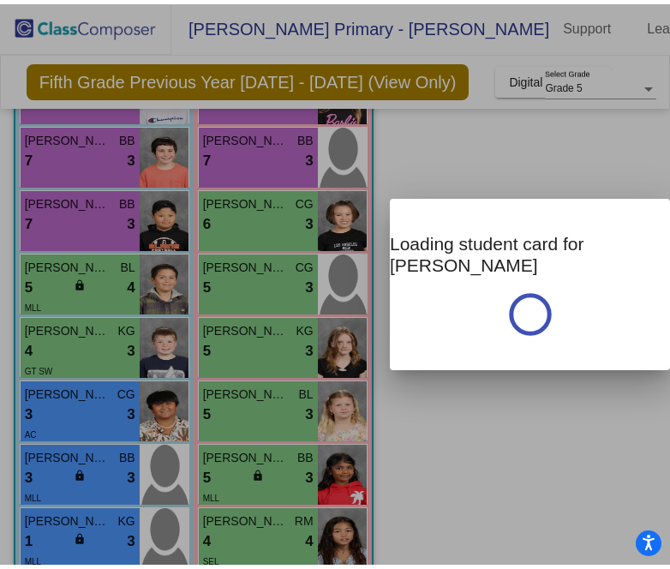
scroll to position [0, 0]
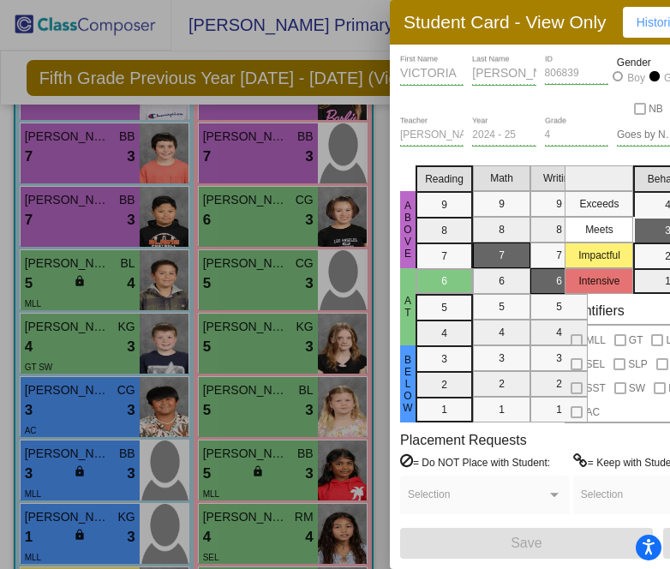
click at [285, 213] on div at bounding box center [335, 284] width 670 height 569
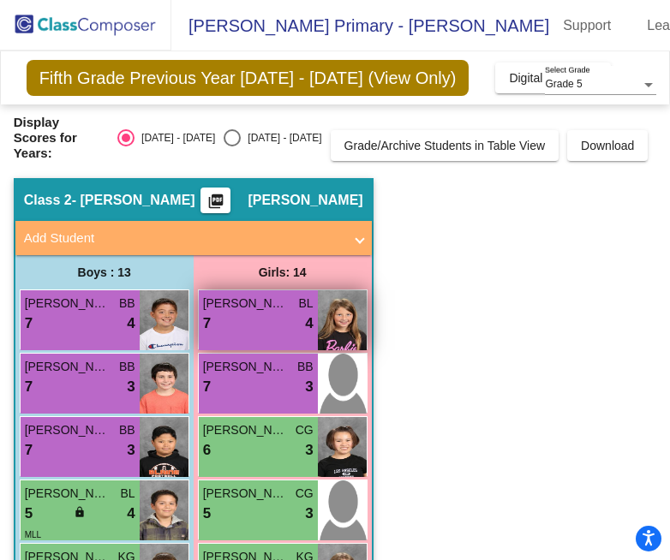
click at [237, 295] on span "MARLEY WYSTUP" at bounding box center [246, 304] width 86 height 18
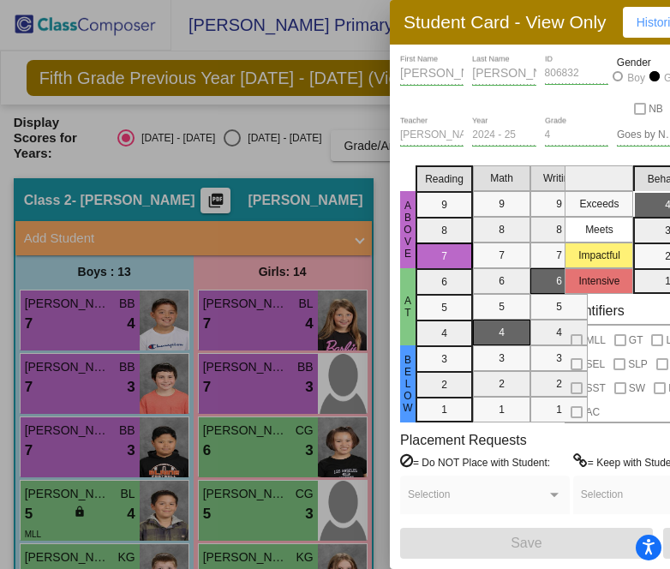
click at [324, 408] on div at bounding box center [335, 284] width 670 height 569
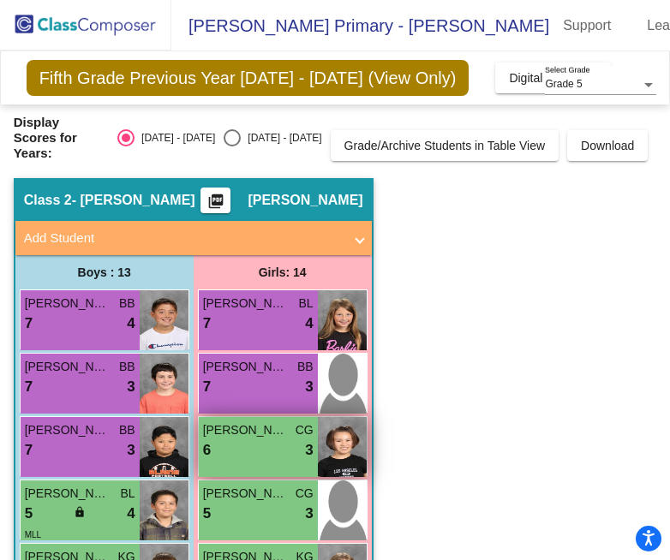
click at [229, 442] on div "6 lock do_not_disturb_alt 3" at bounding box center [258, 450] width 110 height 22
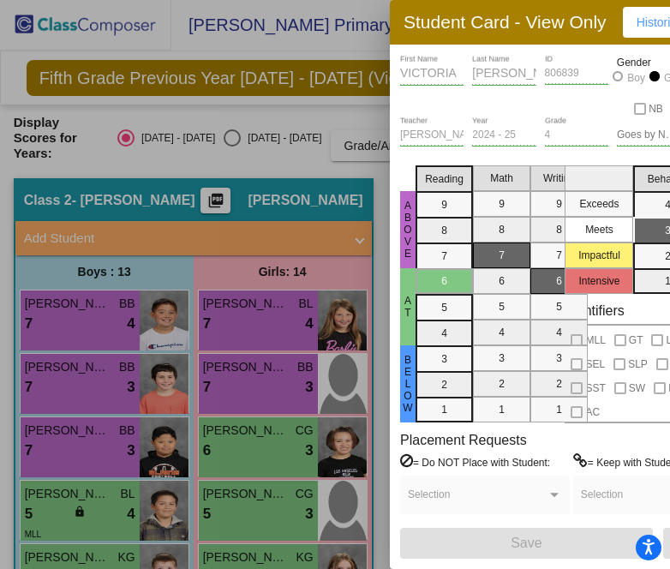
click at [277, 508] on div at bounding box center [335, 284] width 670 height 569
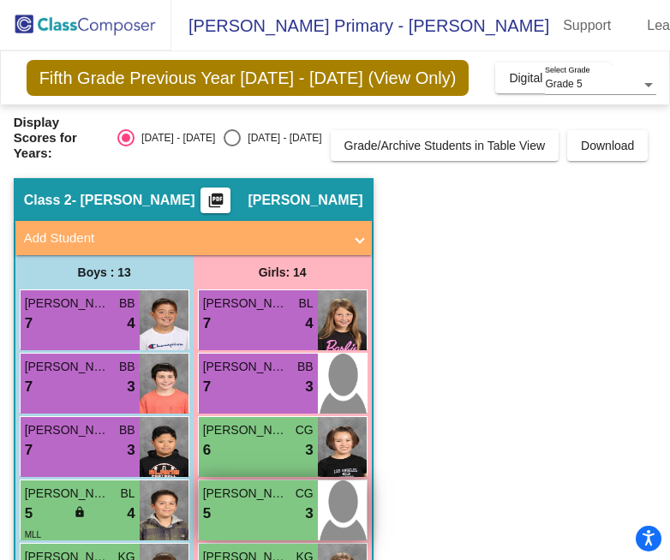
click at [277, 503] on div "5 lock do_not_disturb_alt 3" at bounding box center [258, 514] width 110 height 22
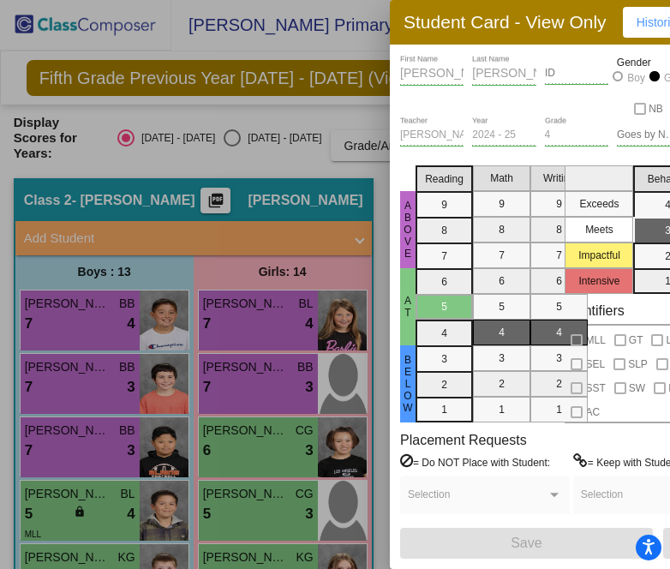
click at [301, 147] on div at bounding box center [335, 284] width 670 height 569
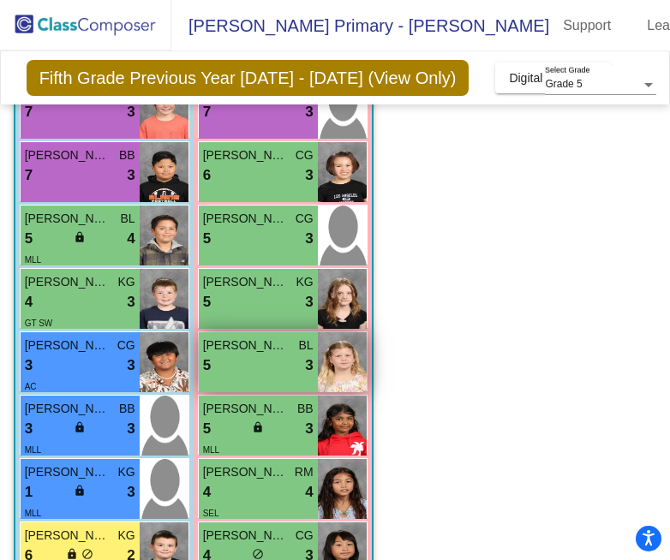
scroll to position [283, 0]
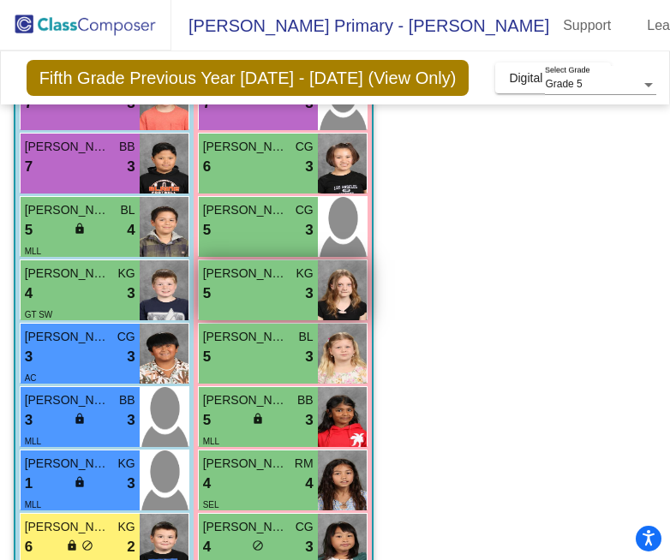
click at [221, 293] on div "Kyndall Welch KG 5 lock do_not_disturb_alt 3" at bounding box center [258, 290] width 119 height 60
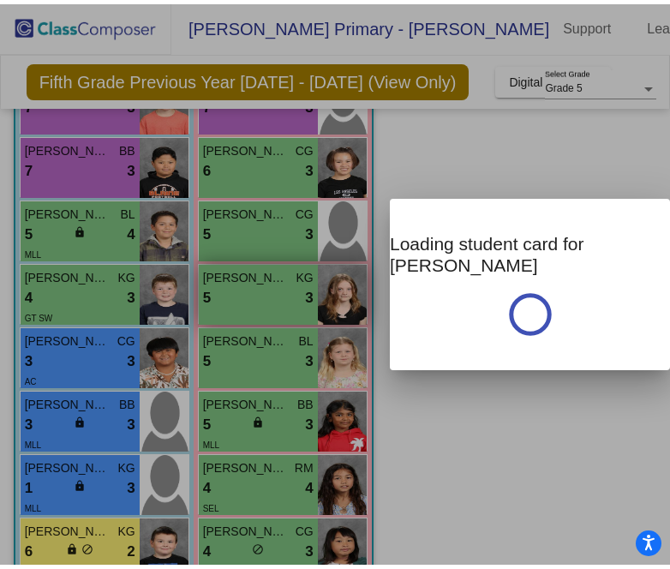
scroll to position [0, 0]
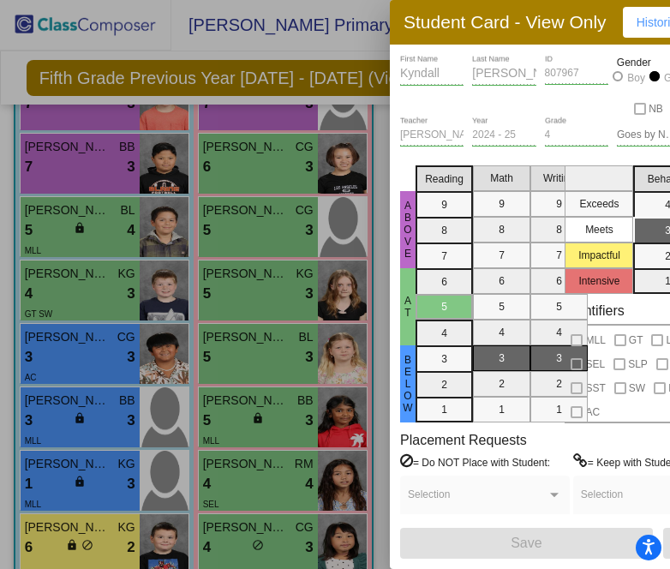
click at [222, 353] on div at bounding box center [335, 284] width 670 height 569
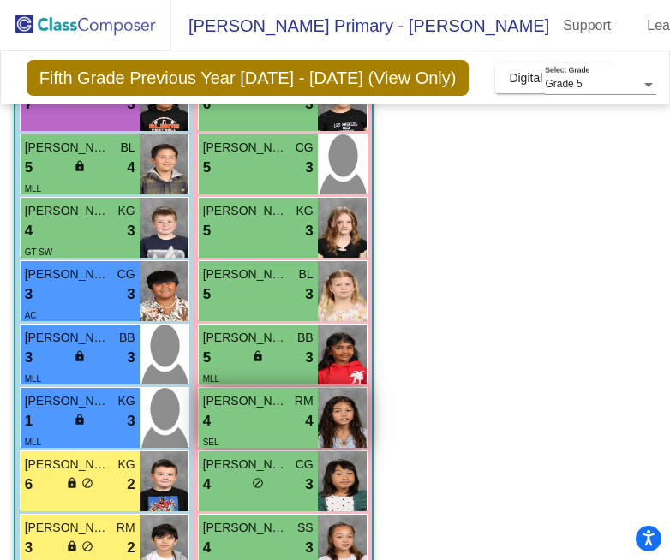
scroll to position [347, 0]
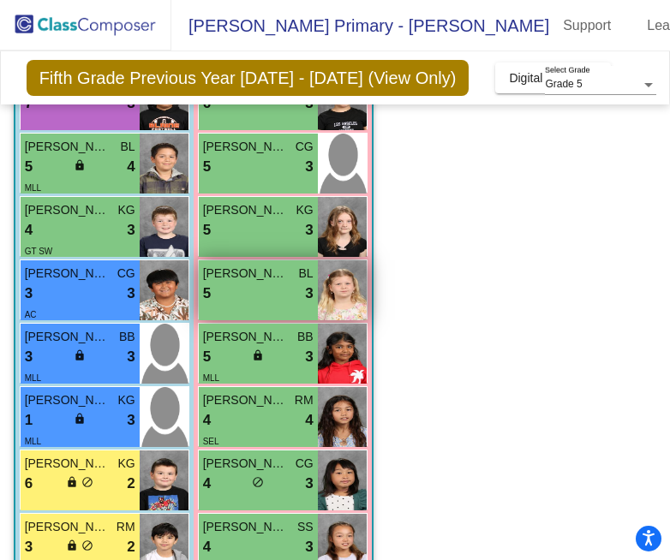
click at [277, 283] on div "5 lock do_not_disturb_alt 3" at bounding box center [258, 294] width 110 height 22
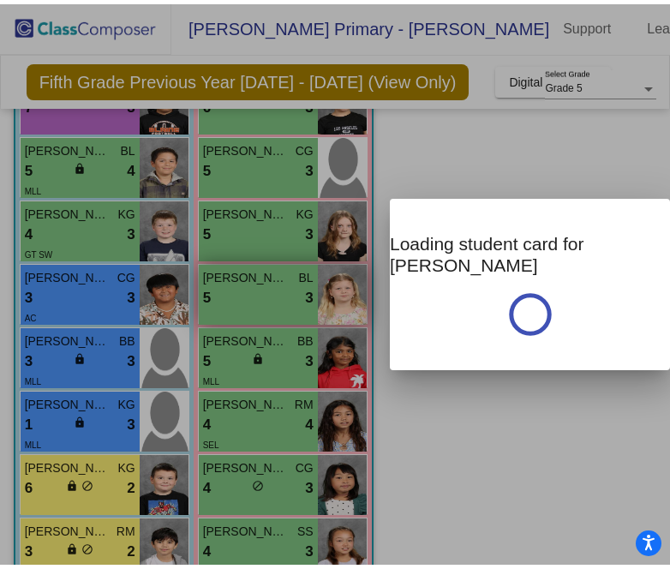
scroll to position [0, 0]
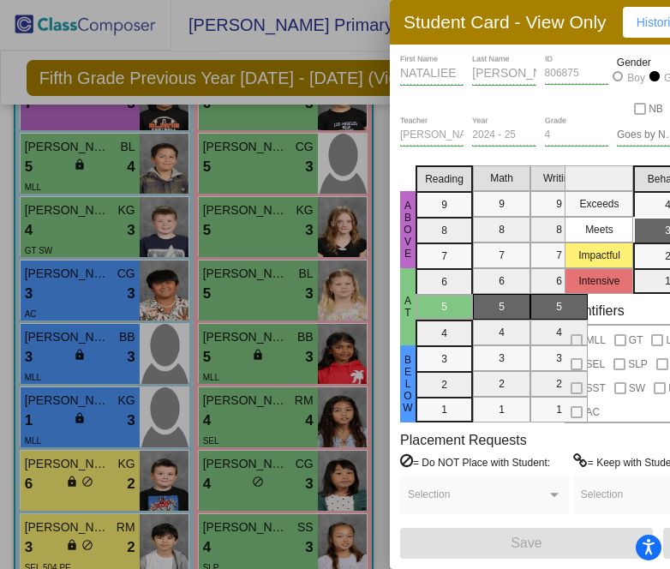
click at [280, 412] on div at bounding box center [335, 284] width 670 height 569
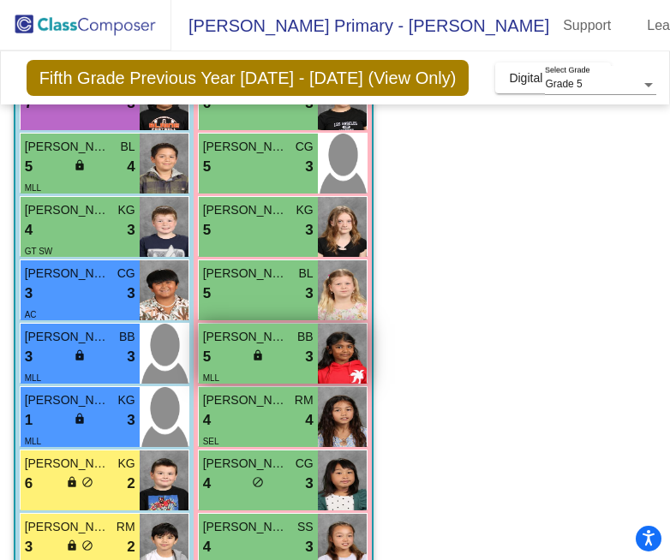
click at [276, 346] on div "5 lock do_not_disturb_alt 3" at bounding box center [258, 357] width 110 height 22
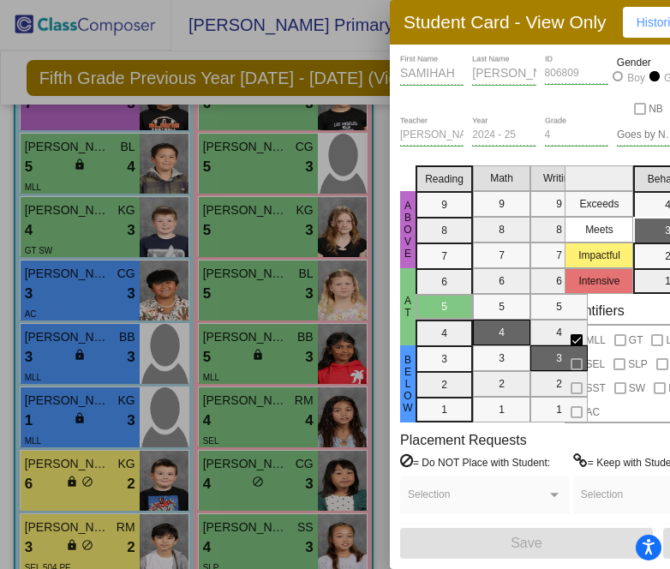
scroll to position [0, 8]
click at [526, 92] on div "MOHAMMED Last Name" at bounding box center [503, 76] width 63 height 43
click at [289, 467] on div at bounding box center [335, 284] width 670 height 569
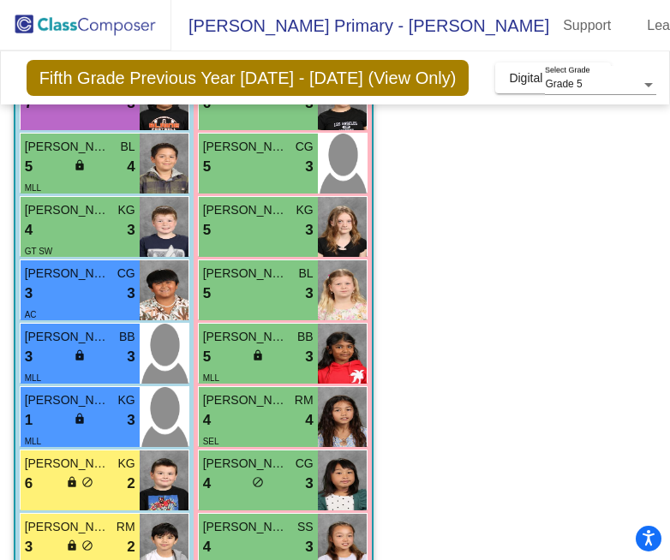
click at [289, 473] on div "4 lock do_not_disturb_alt 3" at bounding box center [258, 484] width 110 height 22
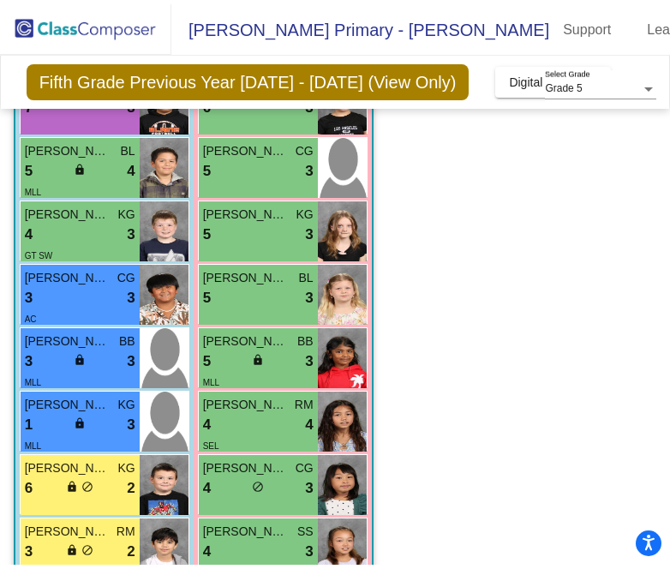
scroll to position [0, 0]
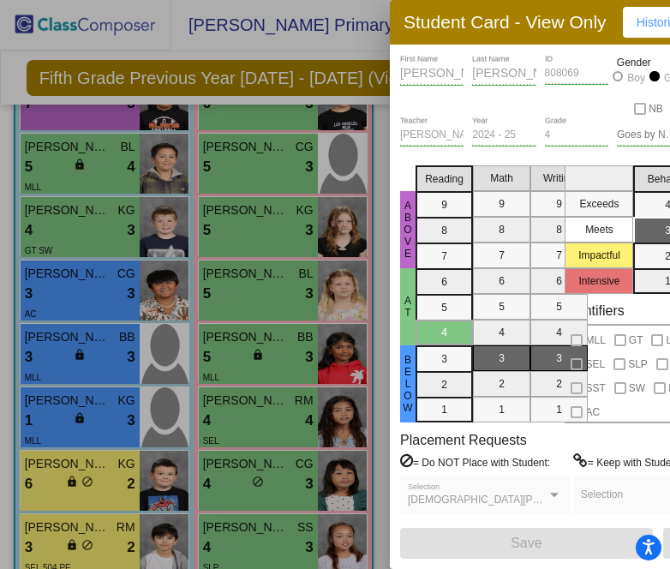
click at [297, 530] on div at bounding box center [335, 284] width 670 height 569
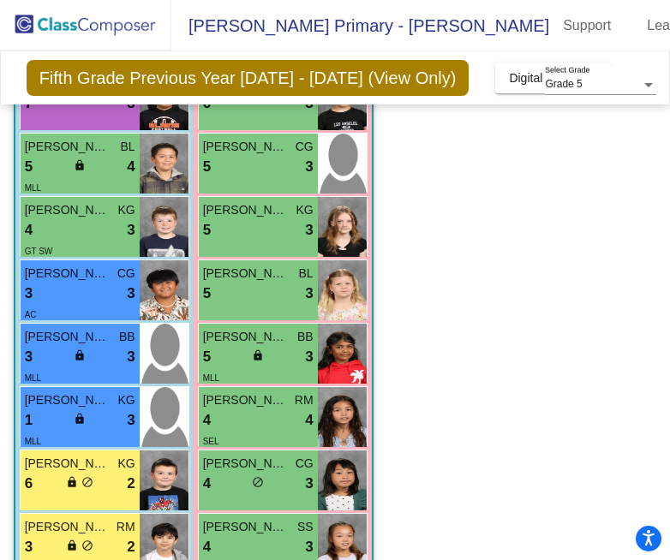
click at [297, 536] on div "4 lock do_not_disturb_alt 3" at bounding box center [258, 547] width 110 height 22
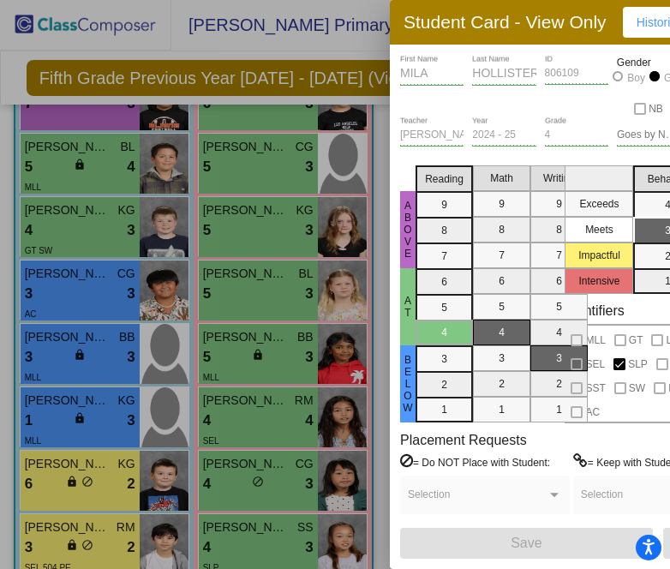
click at [553, 74] on div "MILA First Name HOLLISTER Last Name 806109 ID Gender Boy Girl NB" at bounding box center [540, 86] width 280 height 62
click at [275, 287] on div at bounding box center [335, 284] width 670 height 569
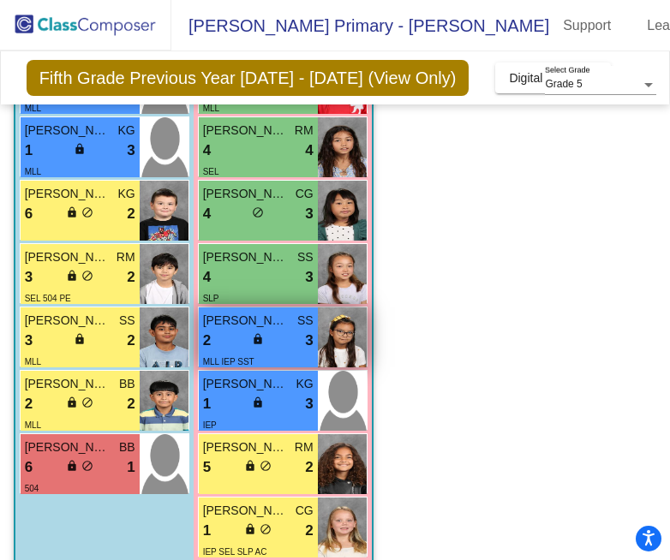
scroll to position [620, 0]
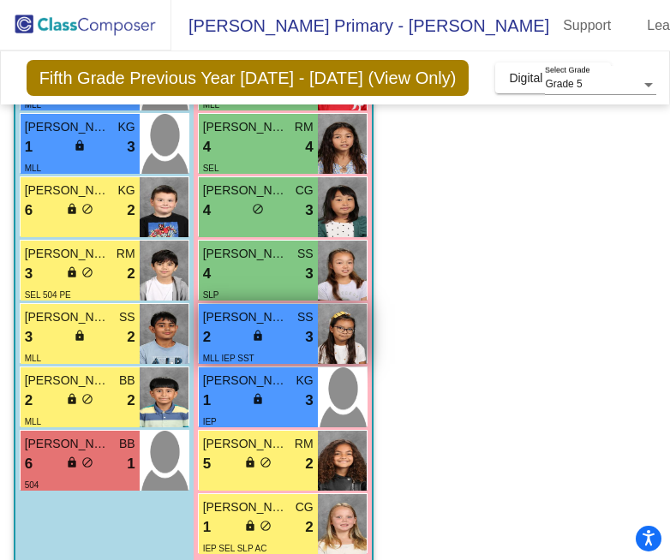
click at [271, 326] on div "2 lock do_not_disturb_alt 3" at bounding box center [258, 337] width 110 height 22
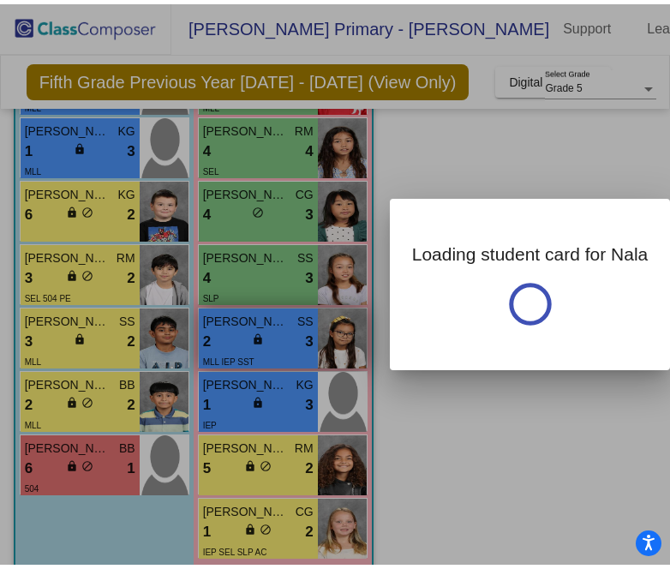
scroll to position [0, 0]
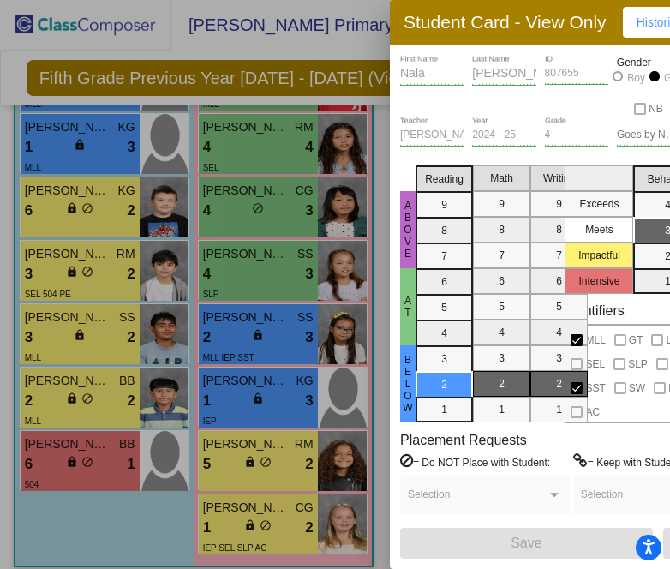
click at [283, 235] on div at bounding box center [335, 284] width 670 height 569
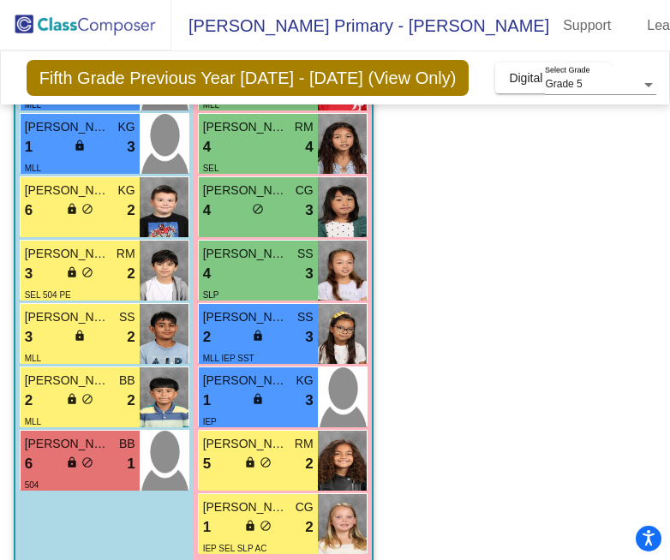
scroll to position [9, 0]
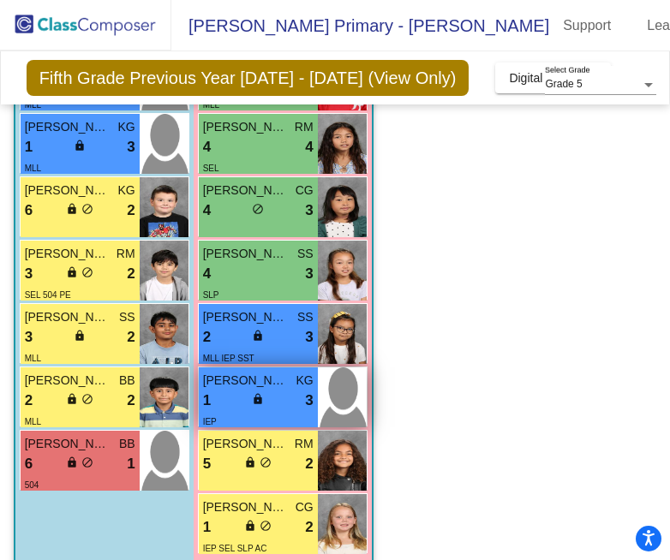
click at [276, 412] on div "IEP" at bounding box center [258, 421] width 110 height 18
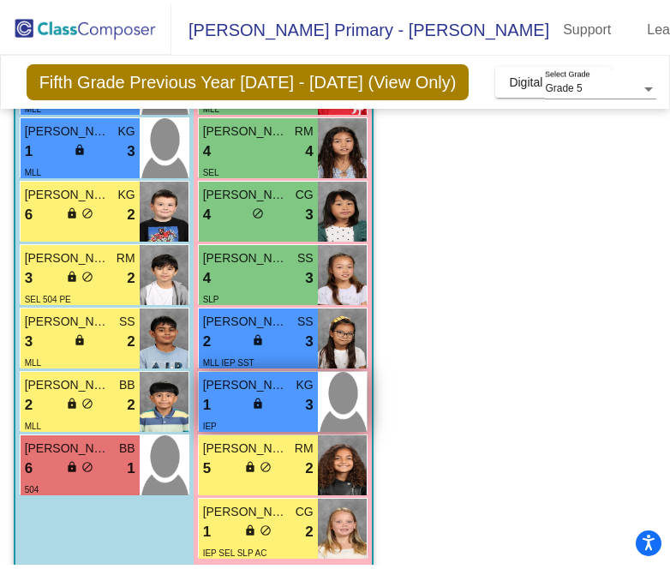
scroll to position [0, 0]
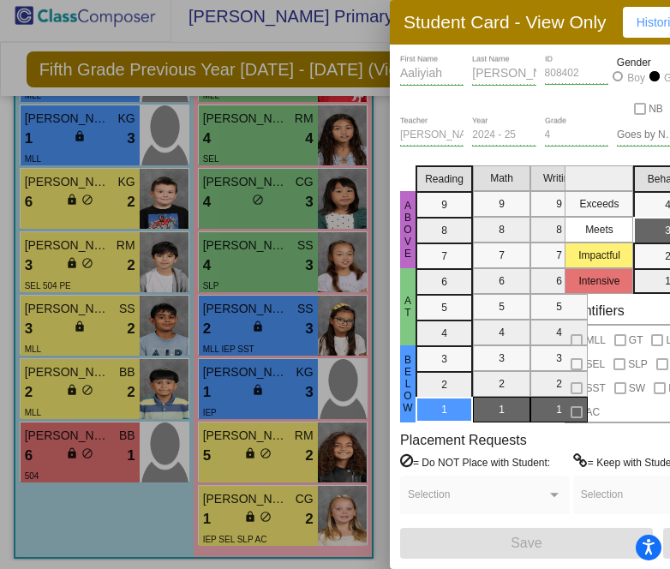
click at [276, 443] on div at bounding box center [335, 284] width 670 height 569
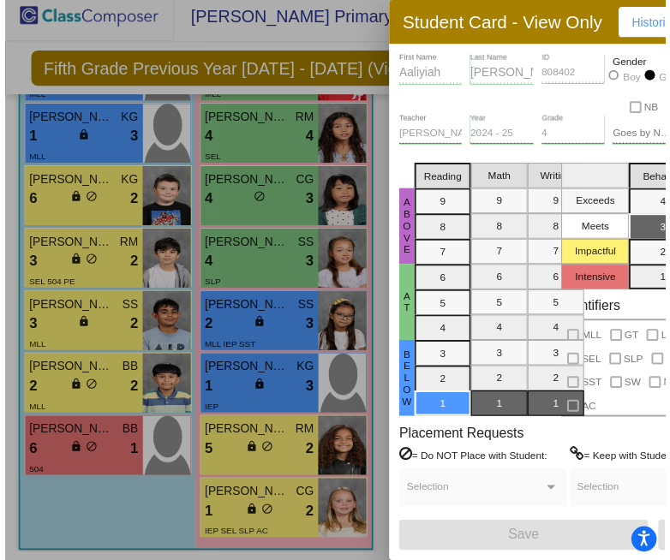
scroll to position [9, 0]
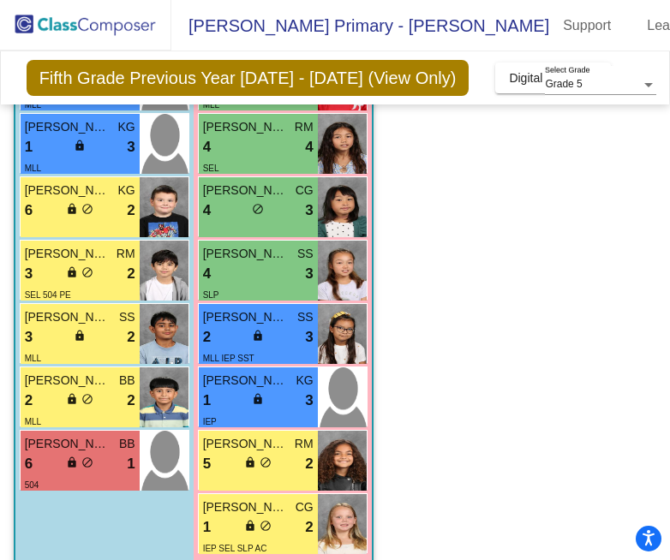
click at [276, 453] on div "5 lock do_not_disturb_alt 2" at bounding box center [258, 464] width 110 height 22
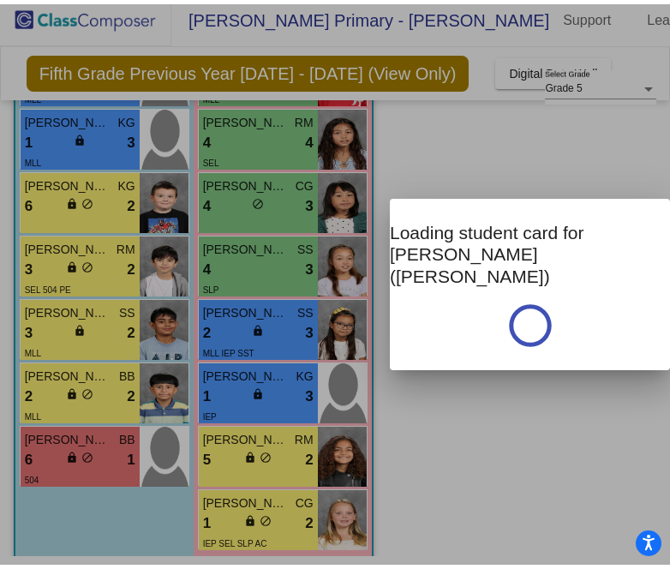
scroll to position [0, 0]
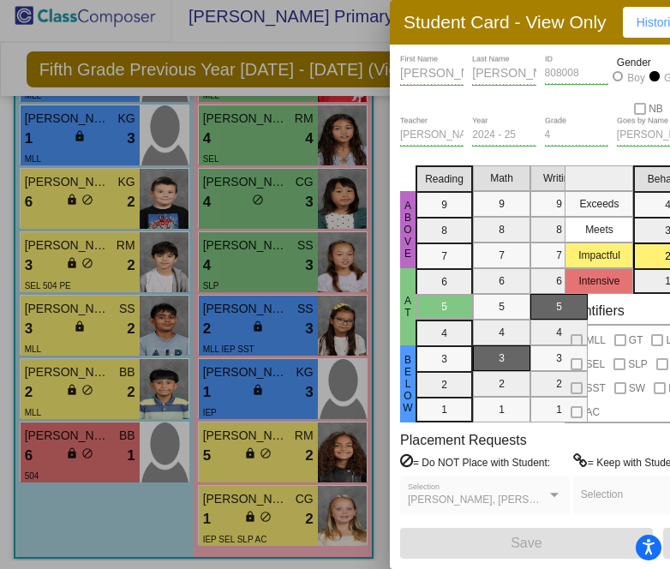
click at [252, 492] on div at bounding box center [335, 284] width 670 height 569
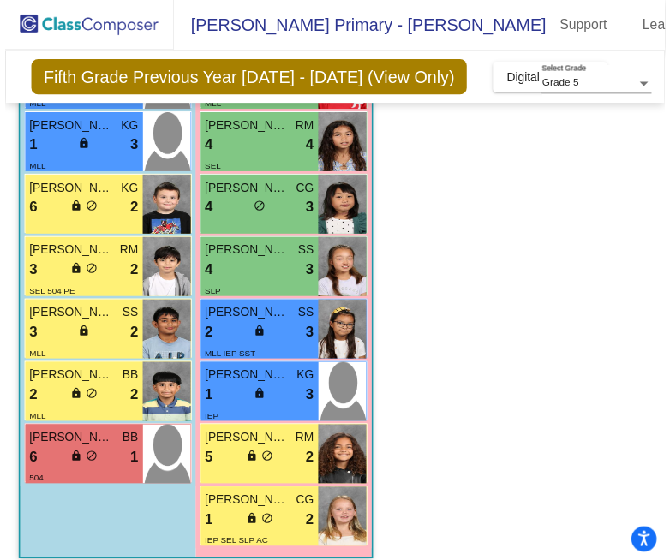
scroll to position [9, 0]
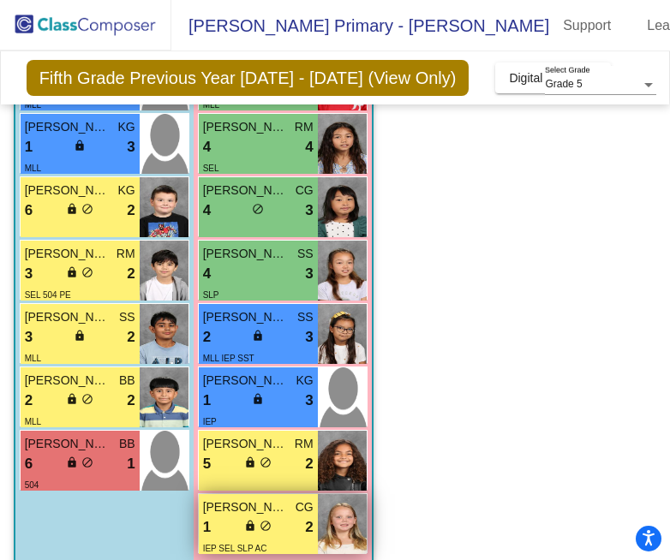
click at [284, 539] on div "IEP SEL SLP AC" at bounding box center [258, 548] width 110 height 18
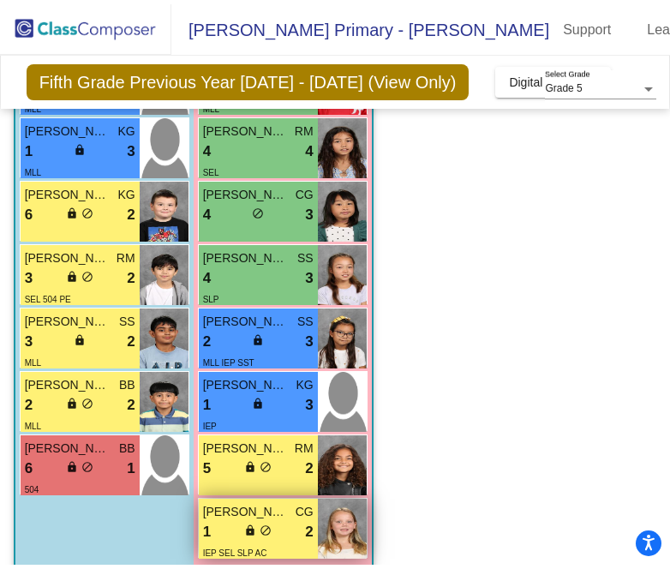
scroll to position [0, 0]
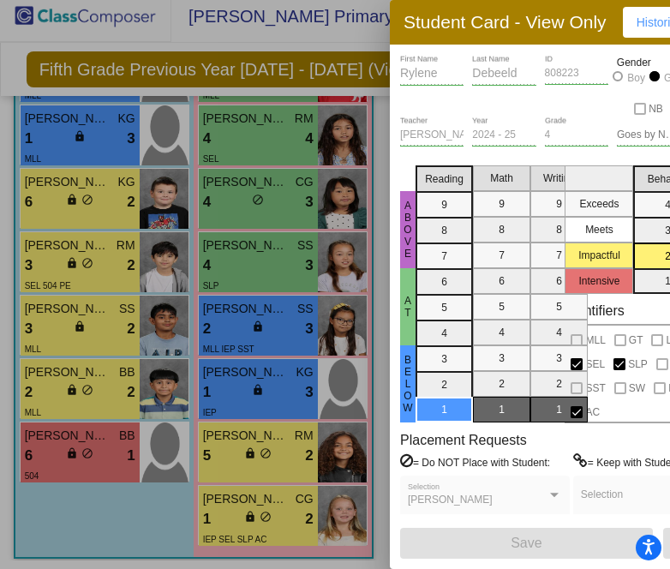
click at [229, 234] on div at bounding box center [335, 284] width 670 height 569
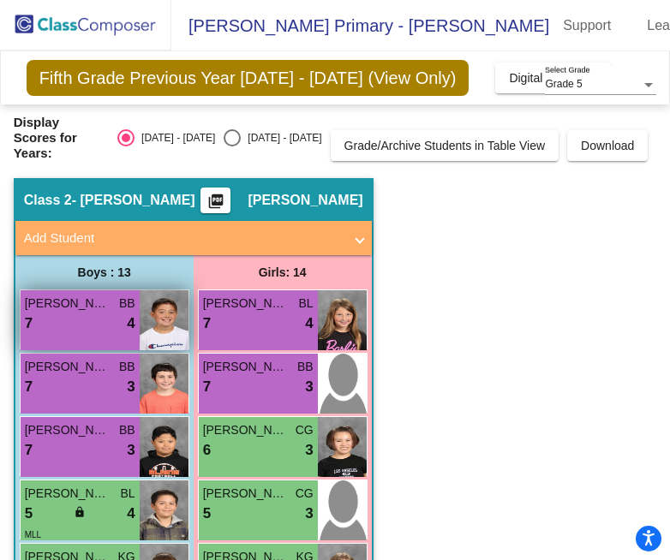
click at [72, 313] on div "7 lock do_not_disturb_alt 4" at bounding box center [80, 324] width 110 height 22
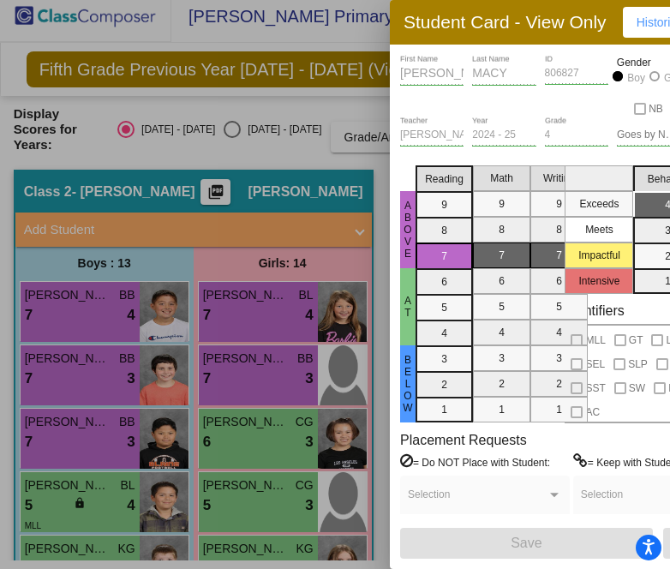
click at [69, 359] on div at bounding box center [335, 284] width 670 height 569
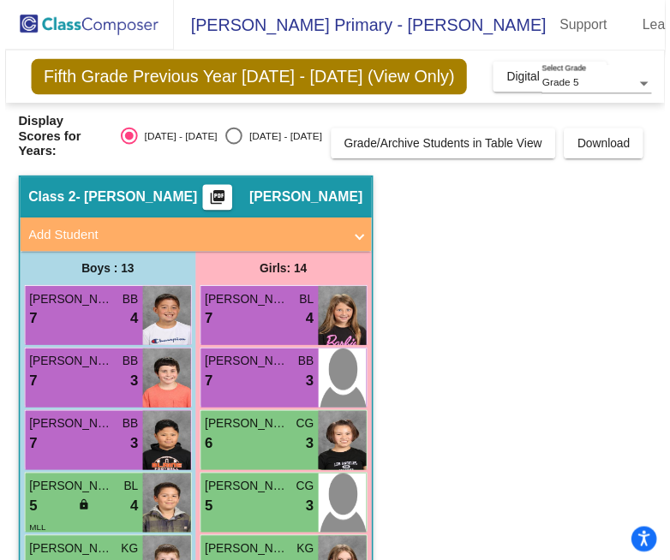
scroll to position [9, 0]
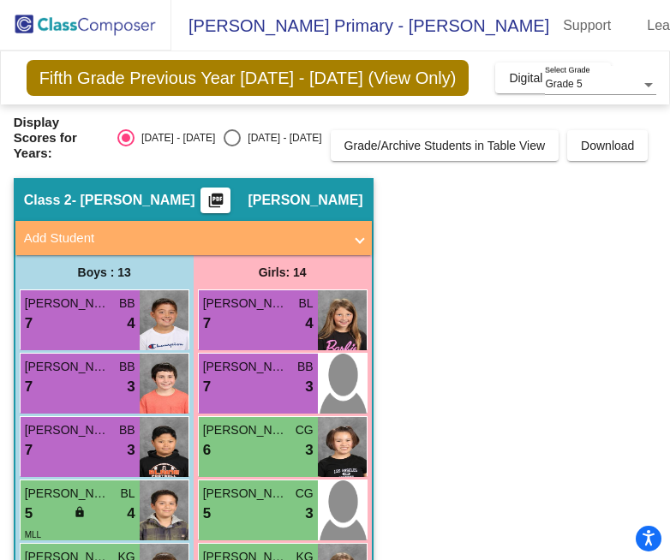
click at [69, 376] on div "7 lock do_not_disturb_alt 3" at bounding box center [80, 387] width 110 height 22
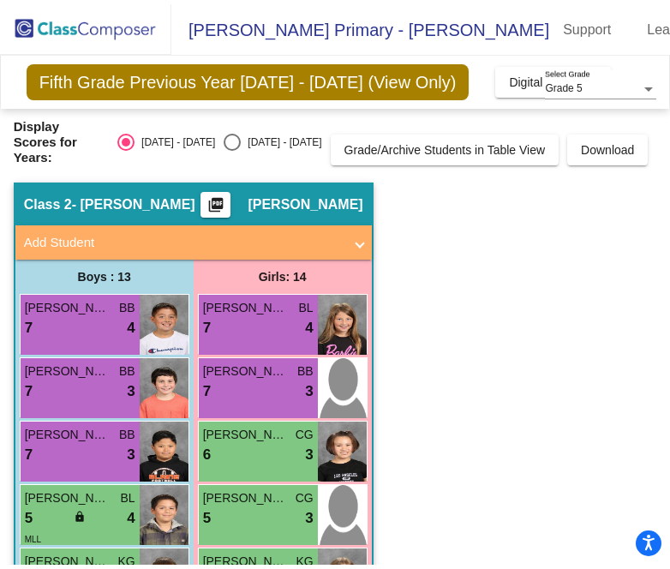
scroll to position [0, 0]
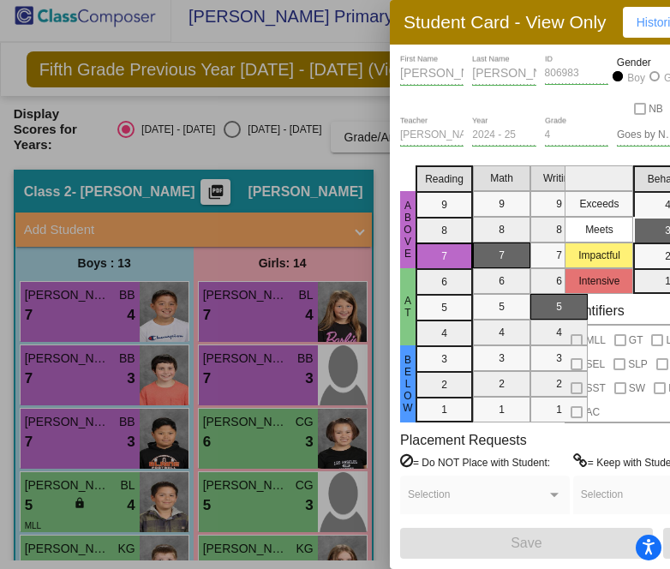
click at [54, 409] on div at bounding box center [335, 284] width 670 height 569
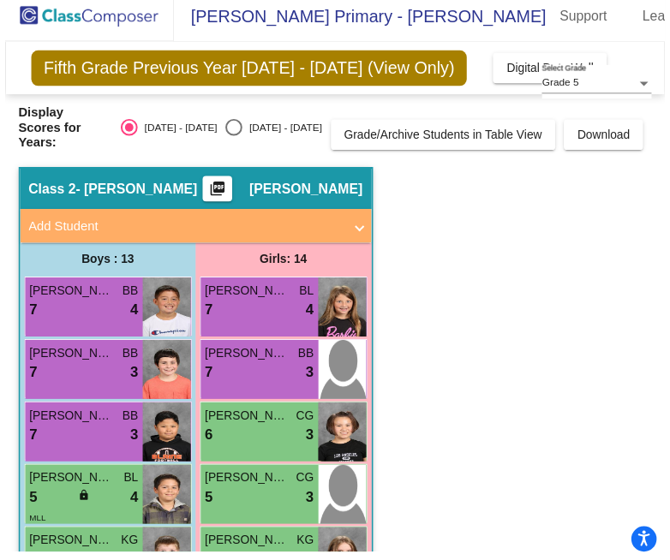
scroll to position [9, 0]
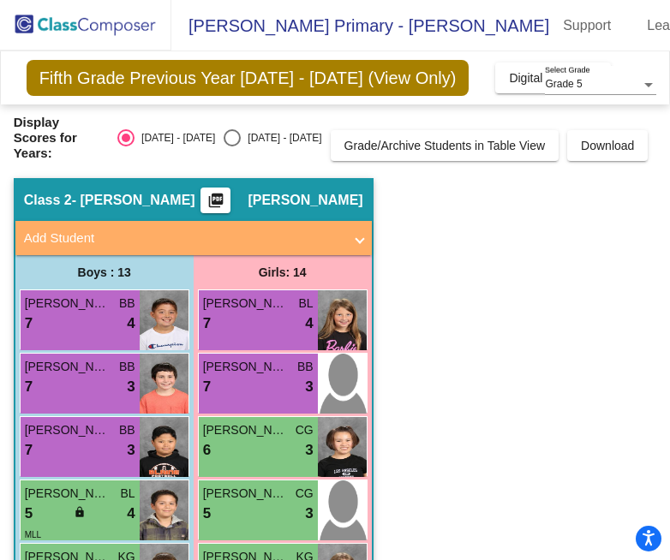
click at [54, 421] on span "NORRIS Jr. KWON" at bounding box center [68, 430] width 86 height 18
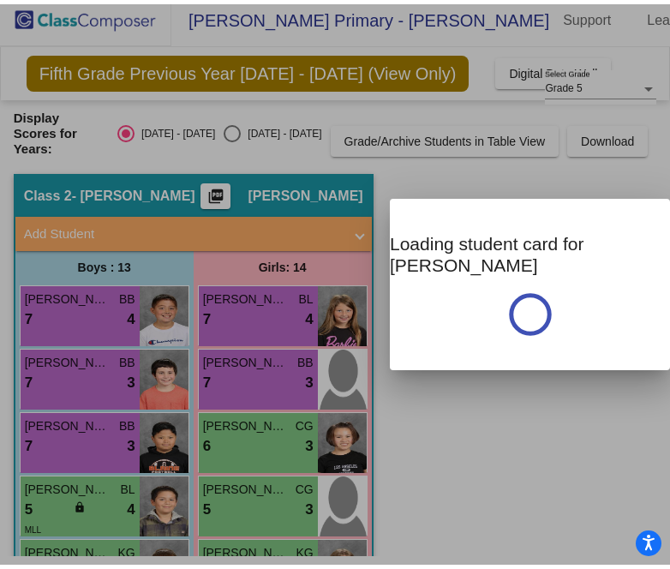
scroll to position [0, 0]
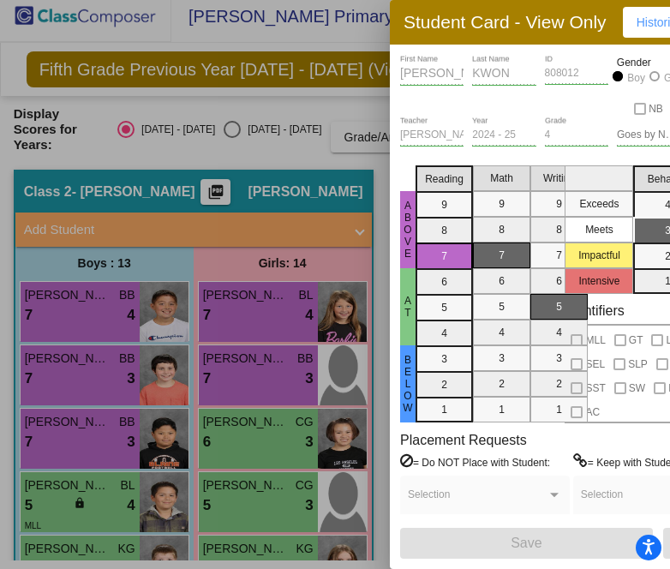
click at [74, 473] on div at bounding box center [335, 284] width 670 height 569
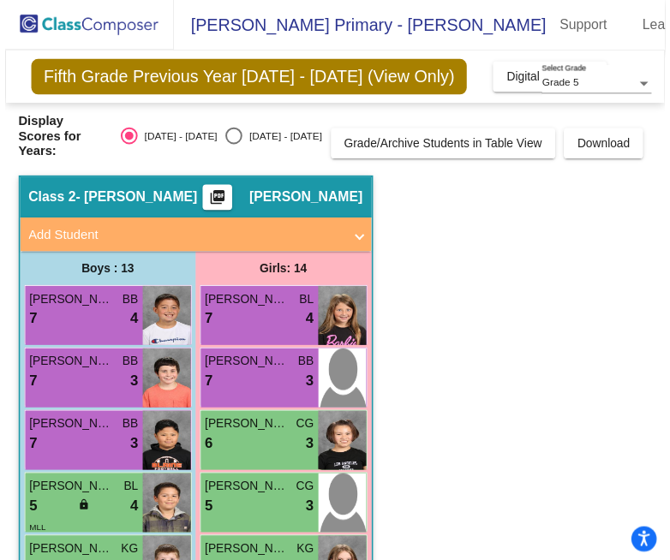
scroll to position [9, 0]
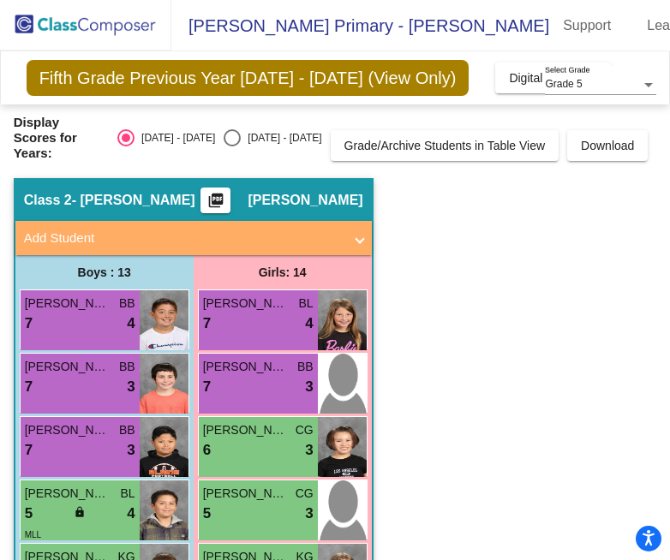
click at [74, 485] on span "ISAAC MENDOZA-CANTERO" at bounding box center [68, 494] width 86 height 18
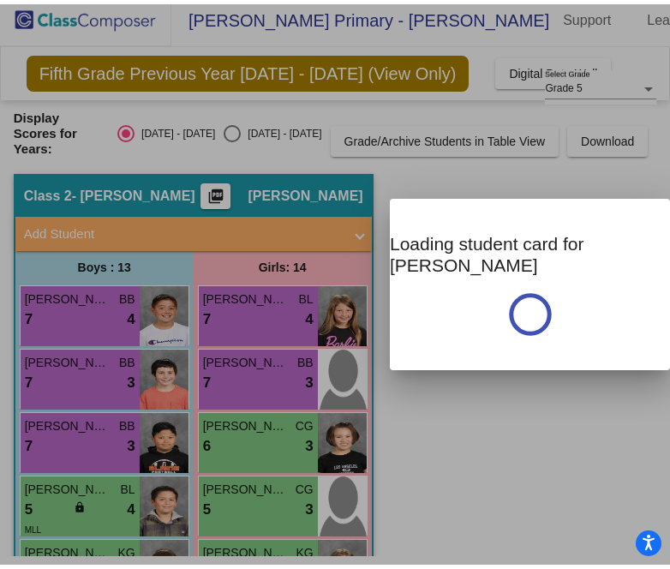
scroll to position [0, 0]
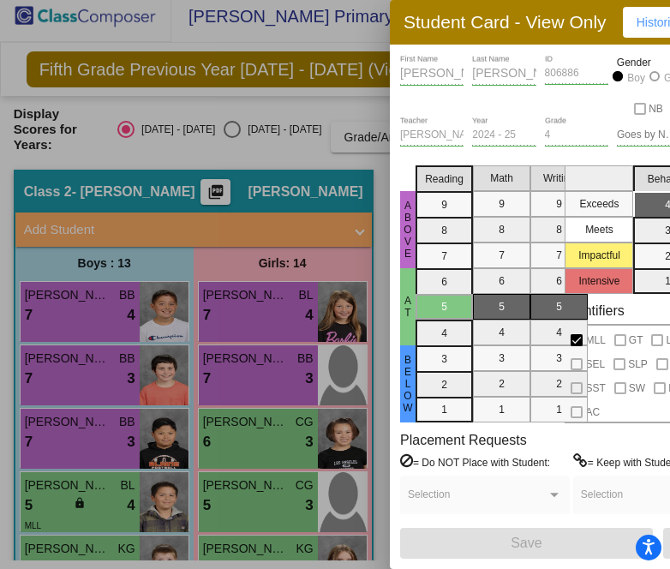
click at [199, 325] on div at bounding box center [335, 284] width 670 height 569
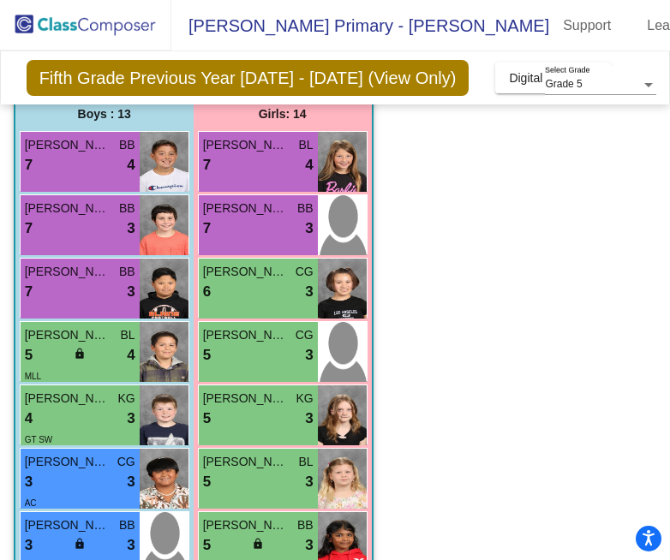
scroll to position [194, 0]
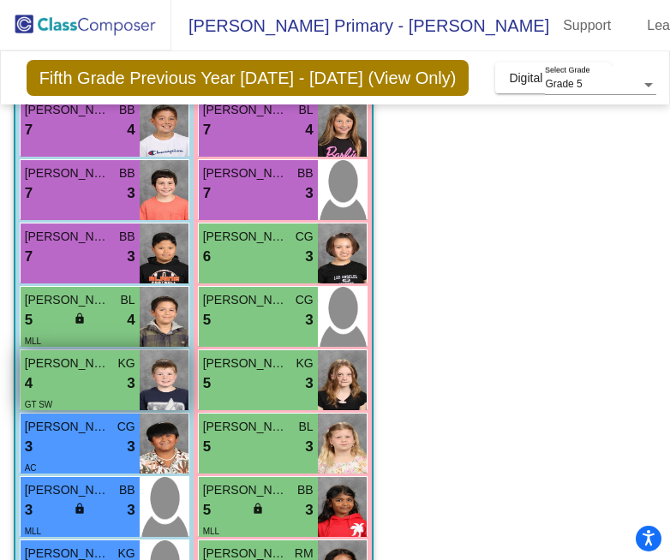
click at [58, 354] on span "BENJAMIN SMITH" at bounding box center [68, 363] width 86 height 18
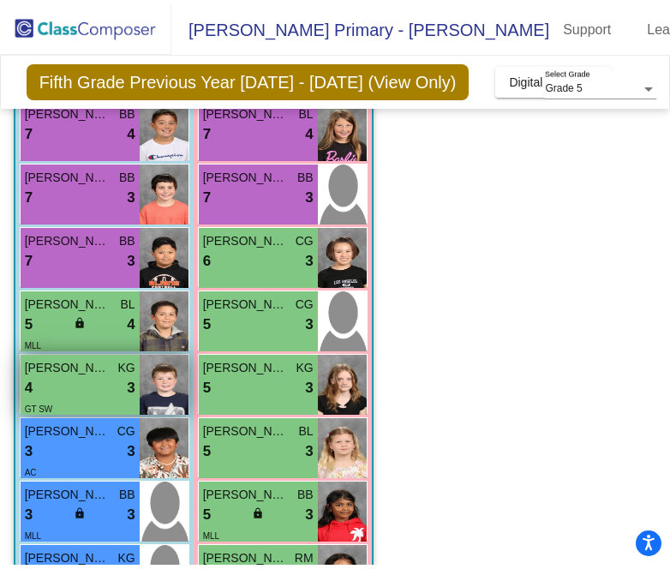
scroll to position [0, 0]
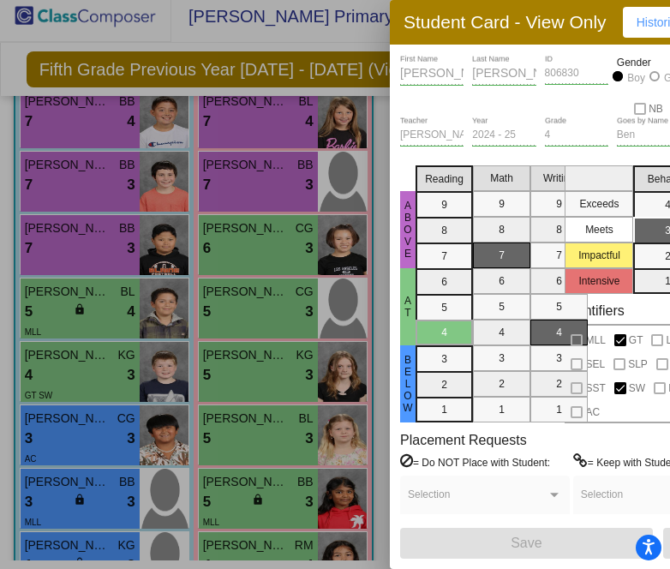
click at [102, 449] on div at bounding box center [335, 284] width 670 height 569
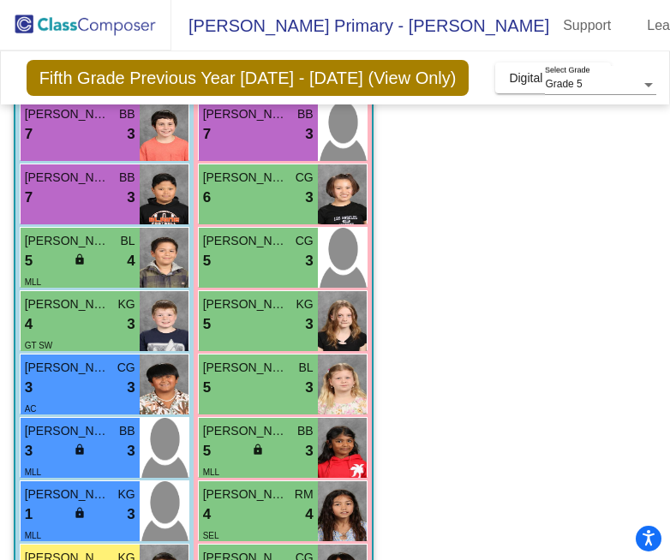
scroll to position [272, 0]
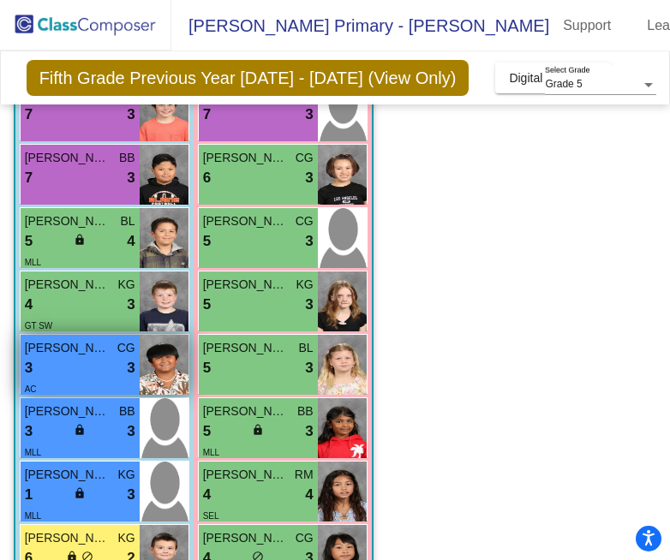
click at [119, 339] on span "CG" at bounding box center [126, 348] width 18 height 18
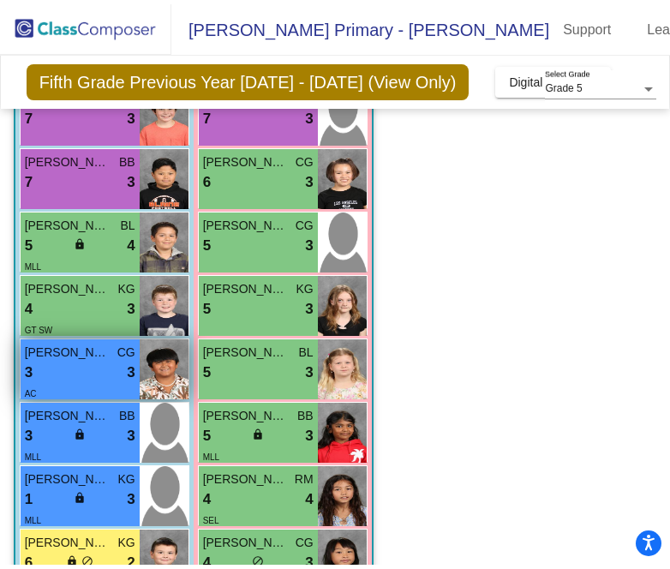
scroll to position [0, 0]
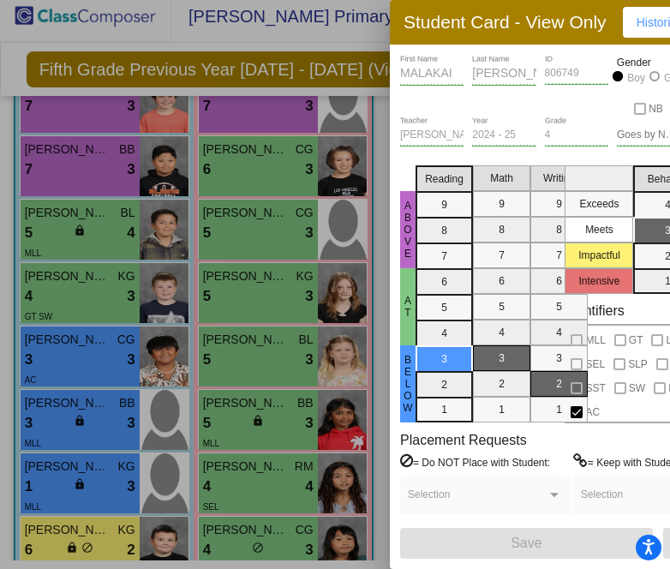
click at [103, 402] on div at bounding box center [335, 284] width 670 height 569
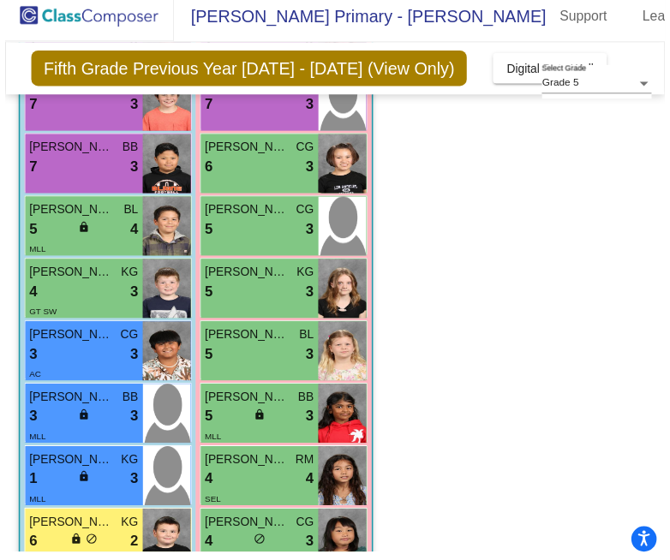
scroll to position [9, 0]
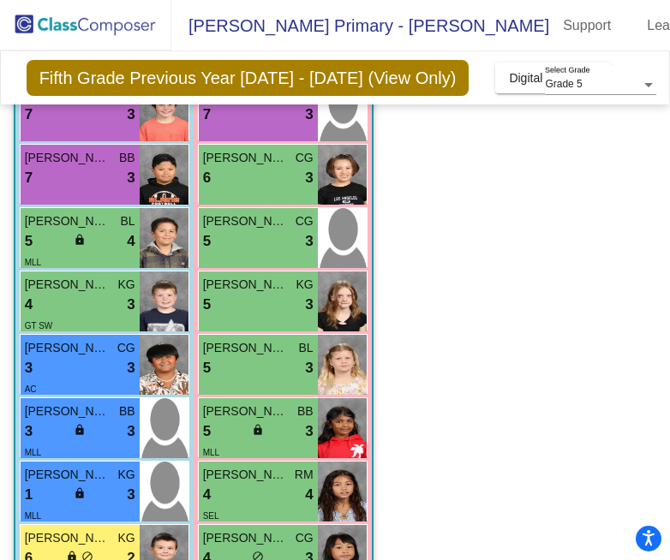
click at [103, 420] on div "3 lock do_not_disturb_alt 3" at bounding box center [80, 431] width 110 height 22
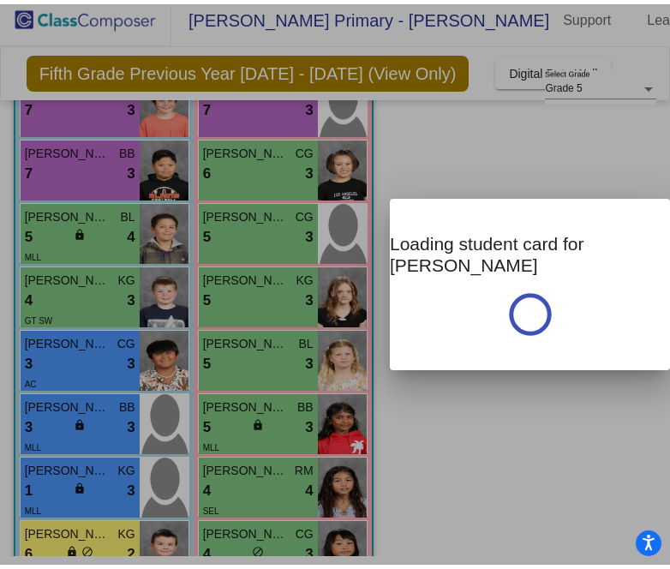
scroll to position [0, 0]
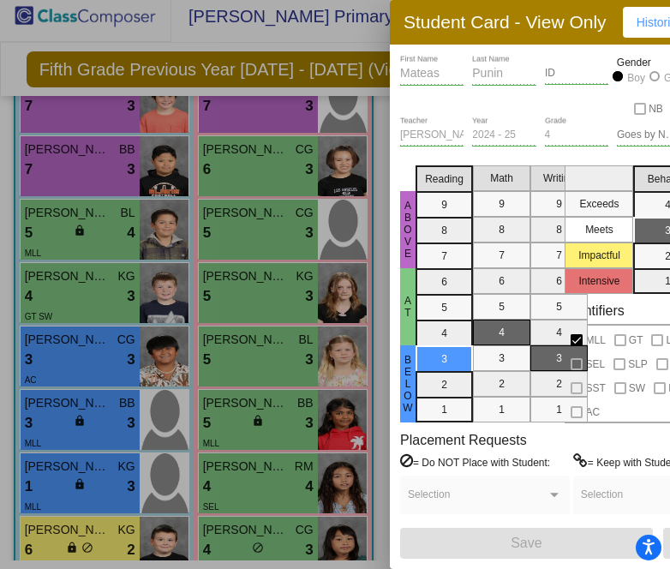
click at [103, 402] on div at bounding box center [335, 284] width 670 height 569
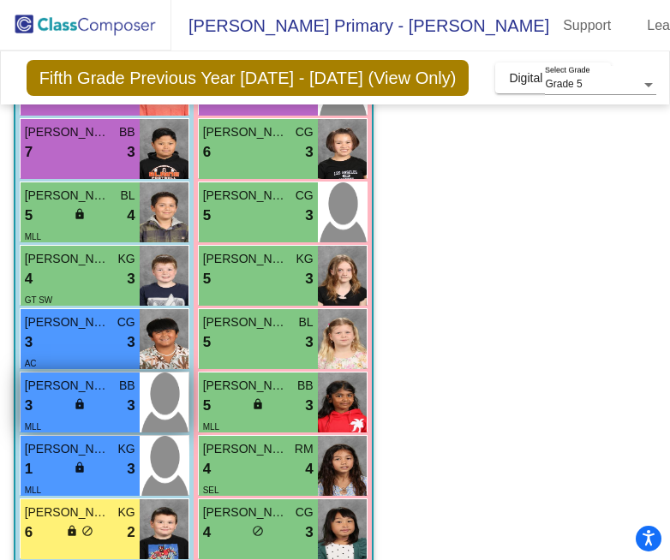
scroll to position [313, 0]
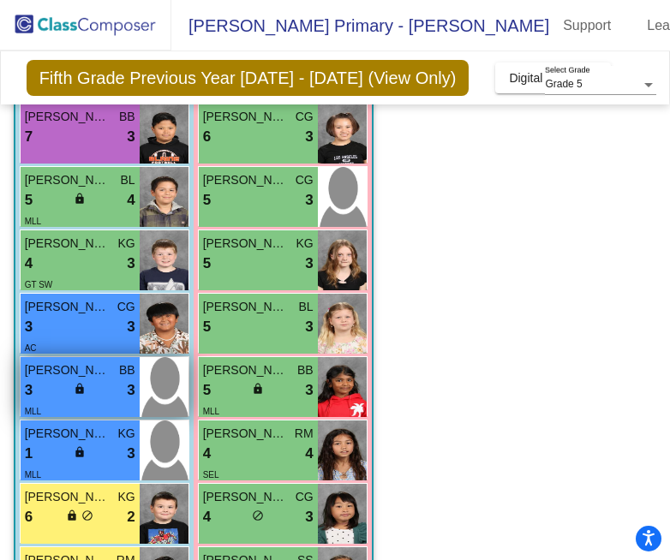
click at [87, 443] on div "1 lock do_not_disturb_alt 3" at bounding box center [80, 454] width 110 height 22
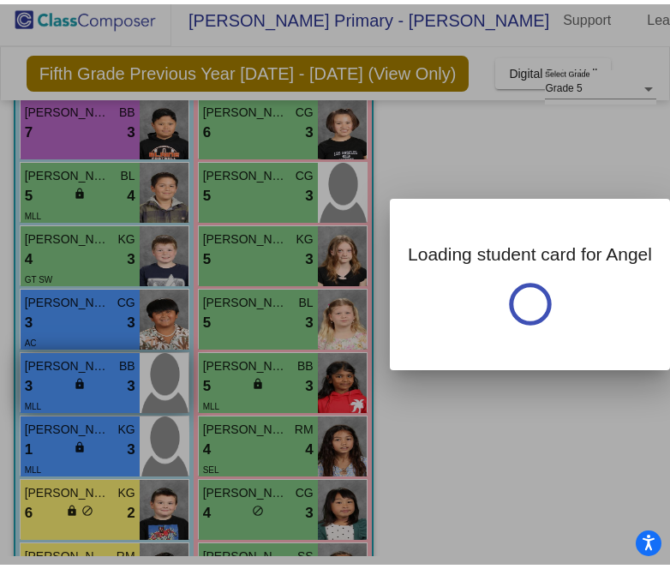
scroll to position [0, 0]
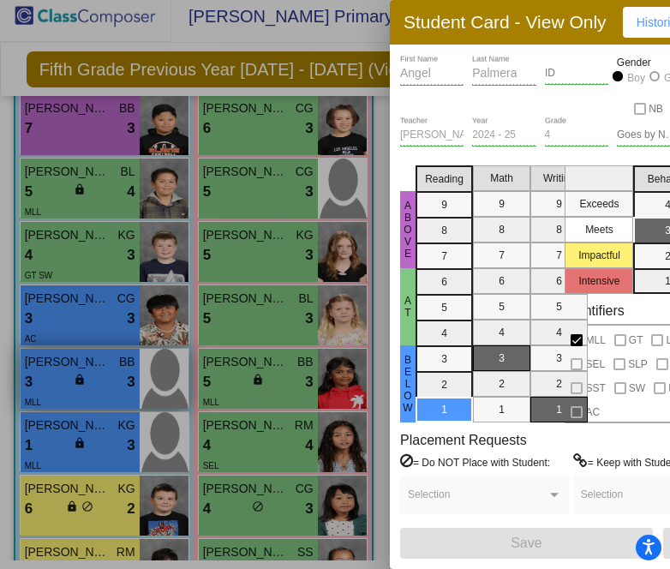
click at [87, 428] on div at bounding box center [335, 284] width 670 height 569
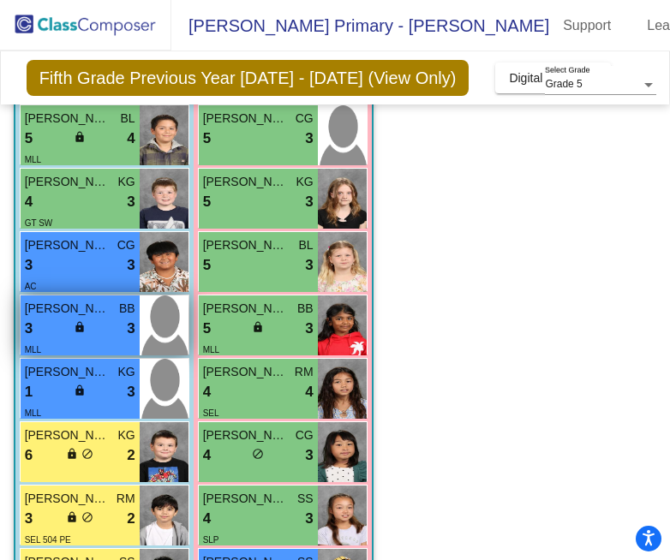
scroll to position [378, 0]
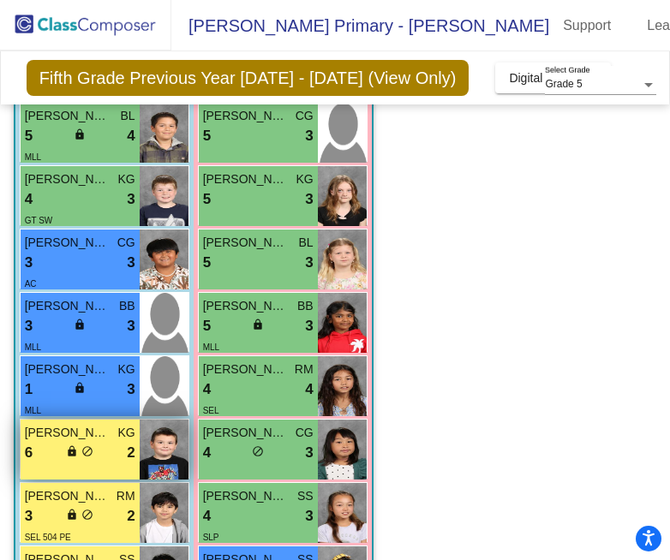
click at [114, 441] on div "TOBY LANG KG 6 lock do_not_disturb_alt 2" at bounding box center [80, 450] width 119 height 60
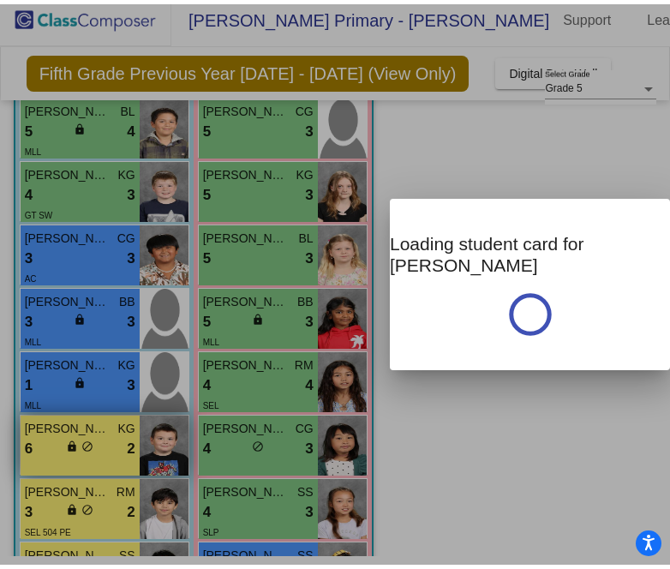
scroll to position [0, 0]
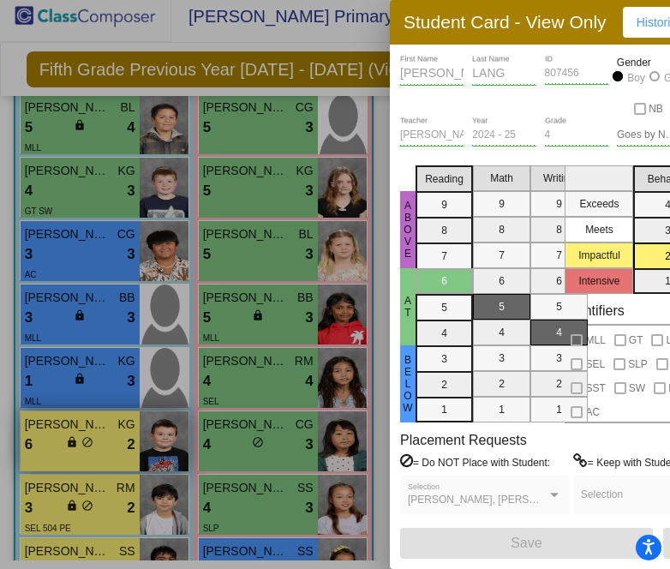
click at [114, 441] on div at bounding box center [335, 284] width 670 height 569
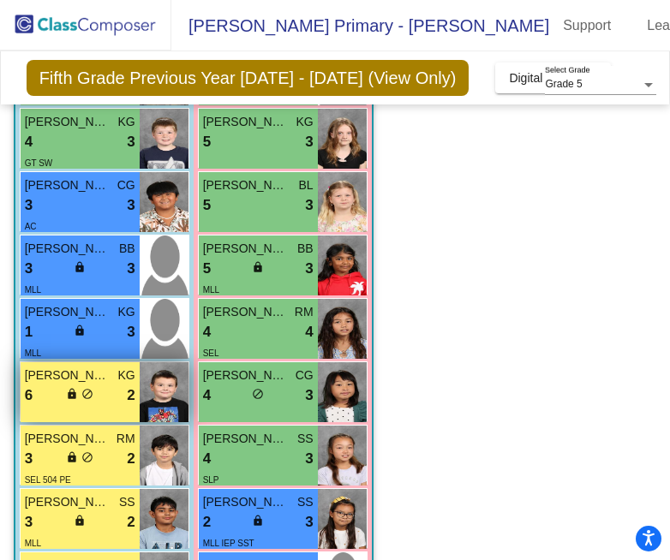
scroll to position [447, 0]
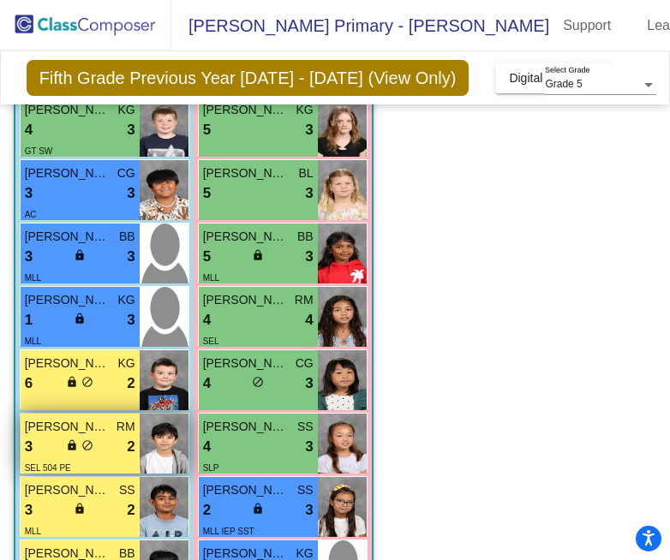
click at [111, 436] on div "3 lock do_not_disturb_alt 2" at bounding box center [80, 447] width 110 height 22
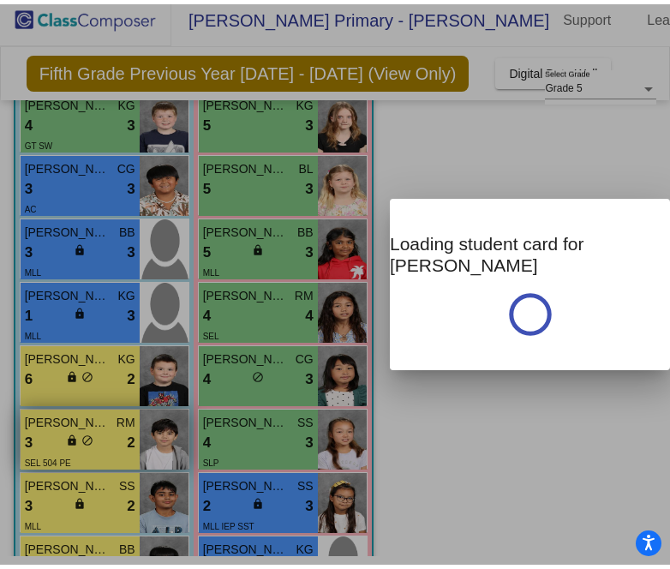
scroll to position [0, 0]
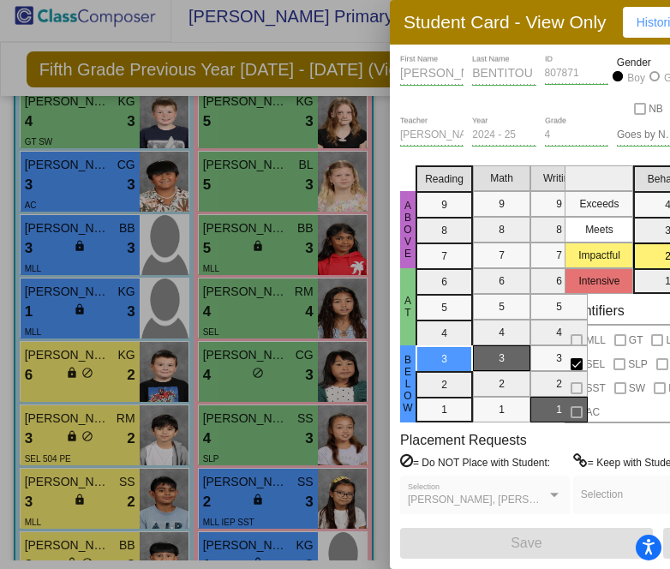
click at [587, 83] on div "DYLAN First Name BENTITOU Last Name 807871 ID Gender Boy Girl NB" at bounding box center [540, 86] width 280 height 62
click at [79, 448] on div at bounding box center [335, 284] width 670 height 569
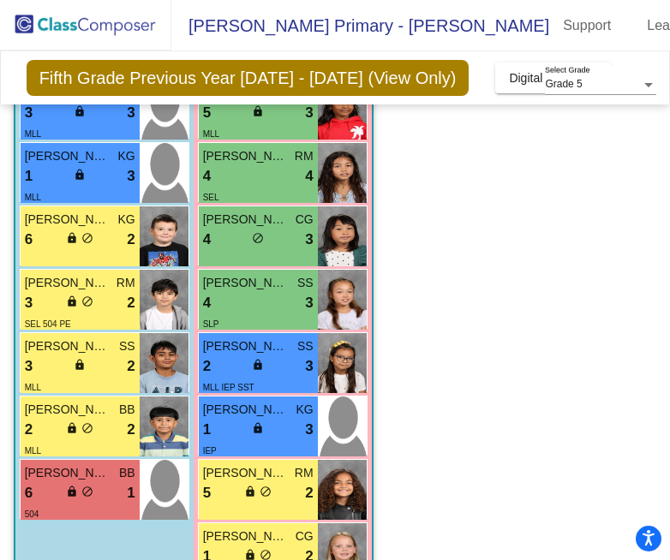
scroll to position [593, 0]
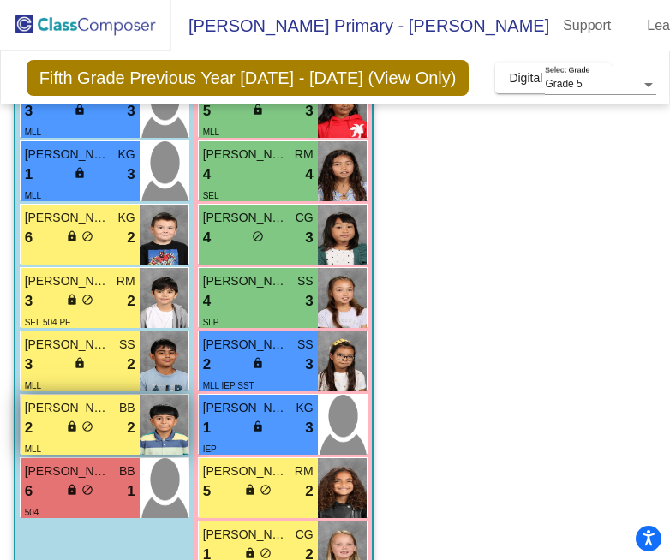
click at [107, 439] on div "MLL" at bounding box center [80, 448] width 110 height 18
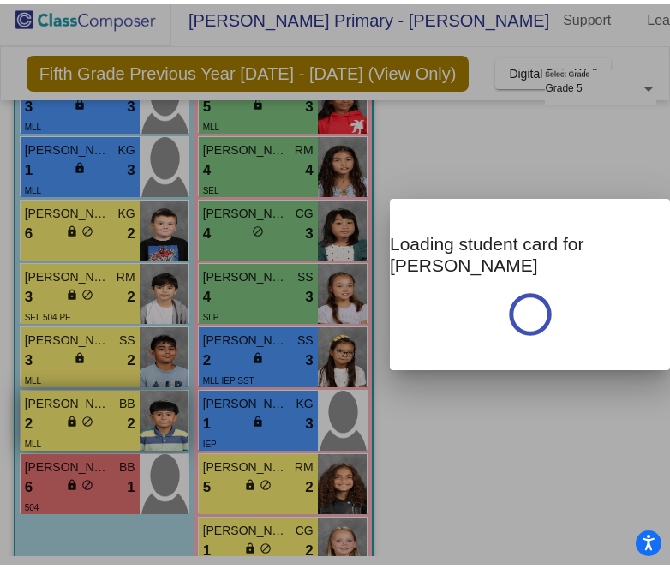
scroll to position [0, 0]
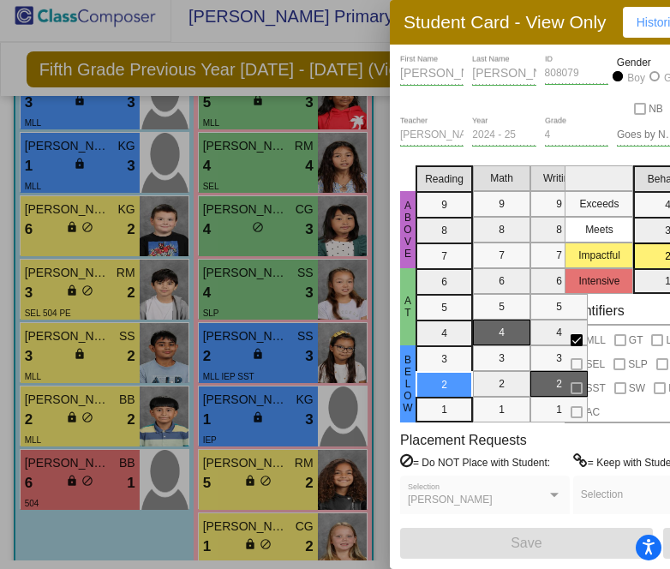
click at [208, 400] on div at bounding box center [335, 284] width 670 height 569
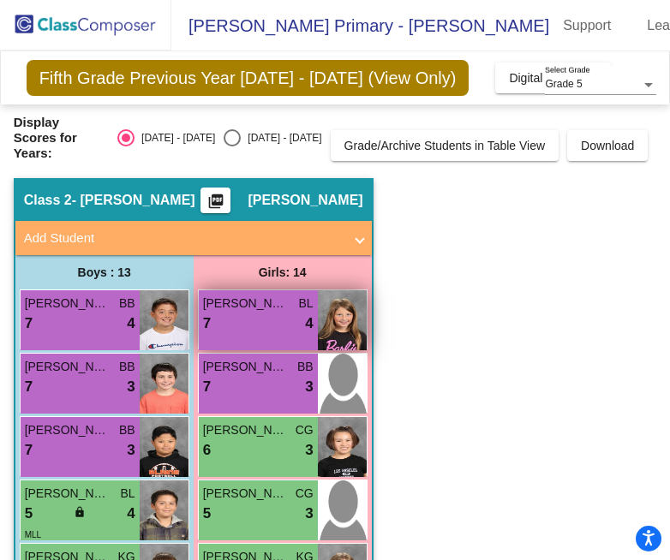
click at [272, 312] on div "MARLEY WYSTUP BL 7 lock do_not_disturb_alt 4" at bounding box center [258, 320] width 119 height 60
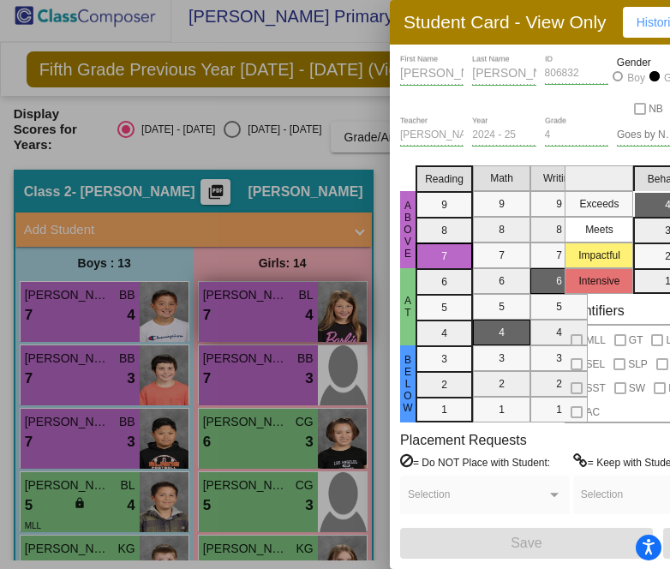
click at [272, 312] on div at bounding box center [335, 284] width 670 height 569
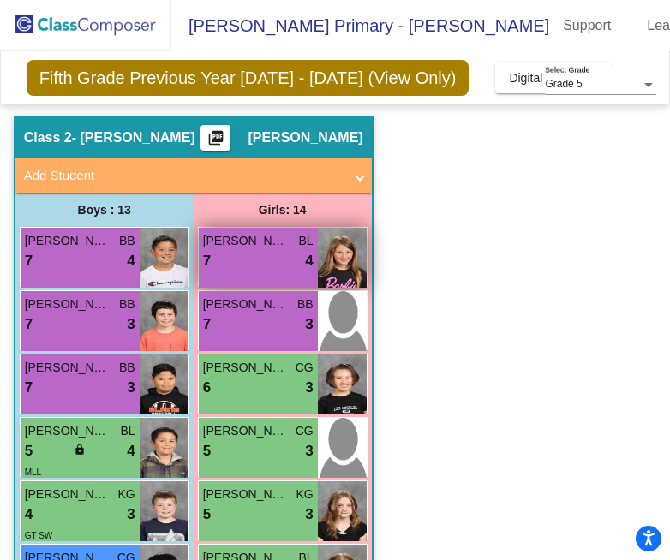
scroll to position [65, 0]
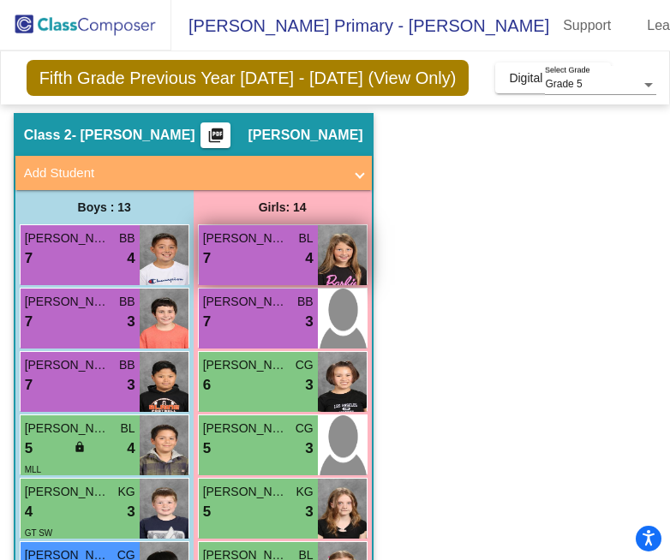
click at [272, 312] on div "NELMI KUCHENBECKER BB 7 lock do_not_disturb_alt 3" at bounding box center [258, 319] width 119 height 60
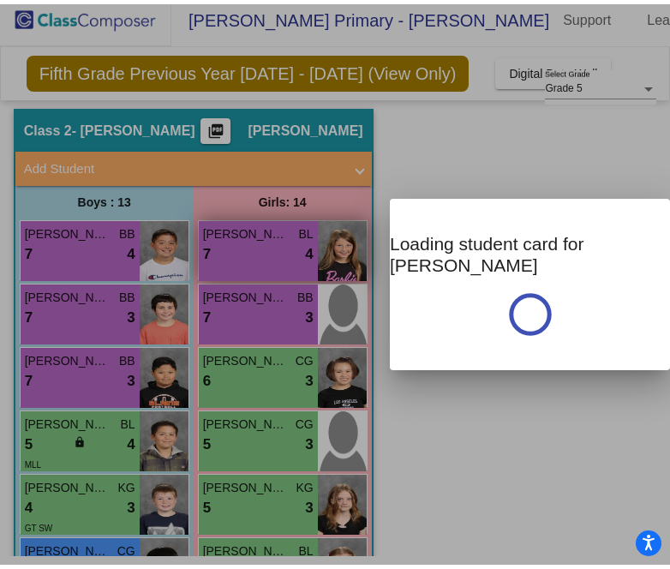
scroll to position [0, 0]
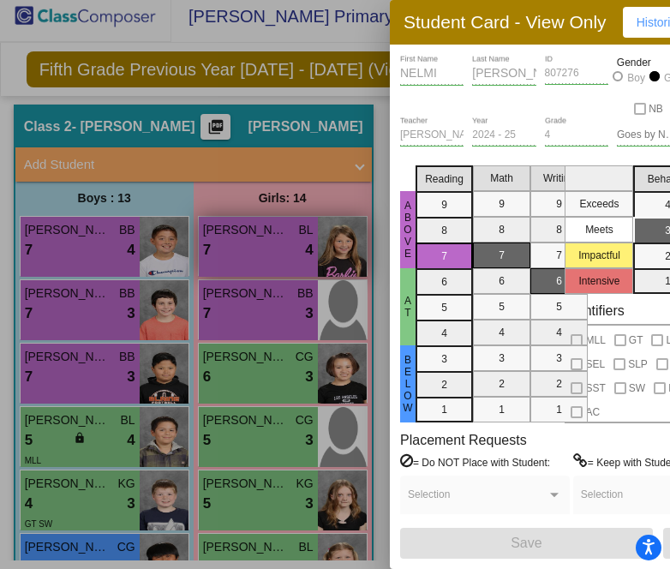
click at [272, 312] on div at bounding box center [335, 284] width 670 height 569
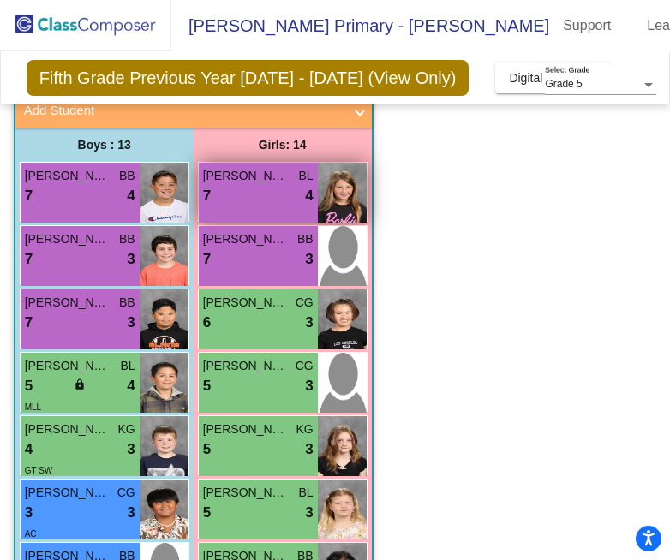
scroll to position [128, 0]
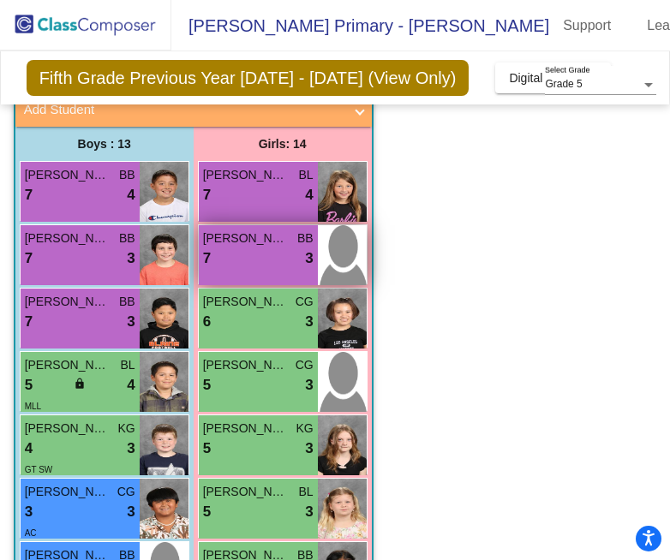
click at [268, 247] on div "7 lock do_not_disturb_alt 3" at bounding box center [258, 258] width 110 height 22
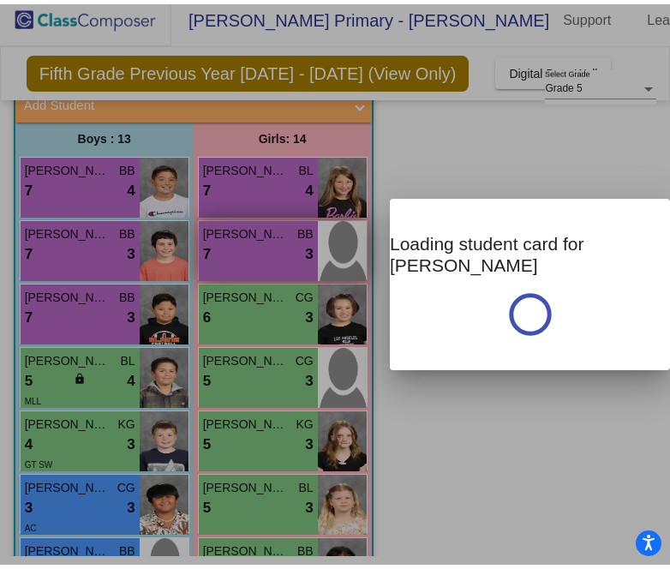
scroll to position [0, 0]
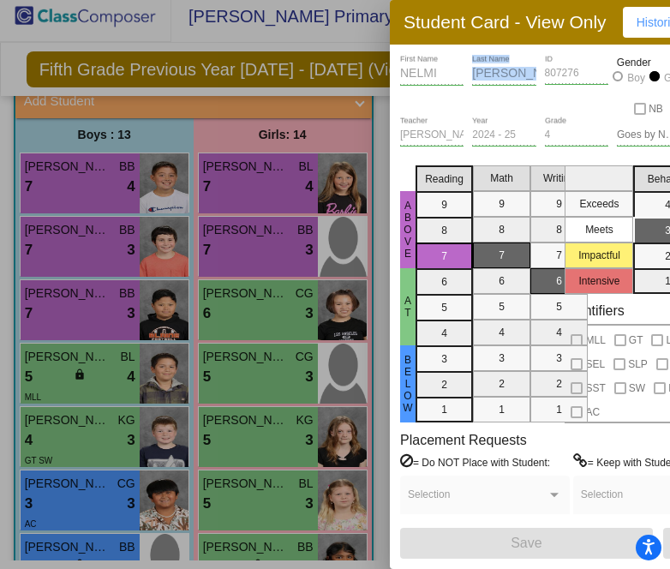
click at [584, 78] on div "NELMI First Name KUCHENBECKER Last Name 807276 ID Gender Boy Girl NB" at bounding box center [540, 86] width 280 height 62
click at [217, 263] on div at bounding box center [335, 284] width 670 height 569
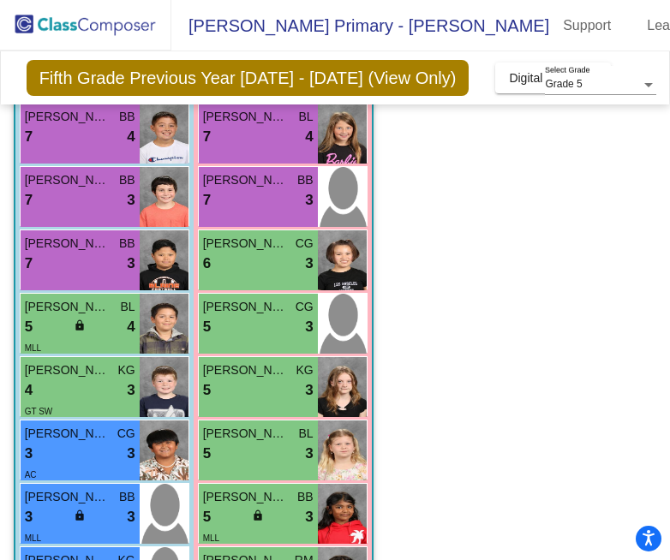
scroll to position [166, 0]
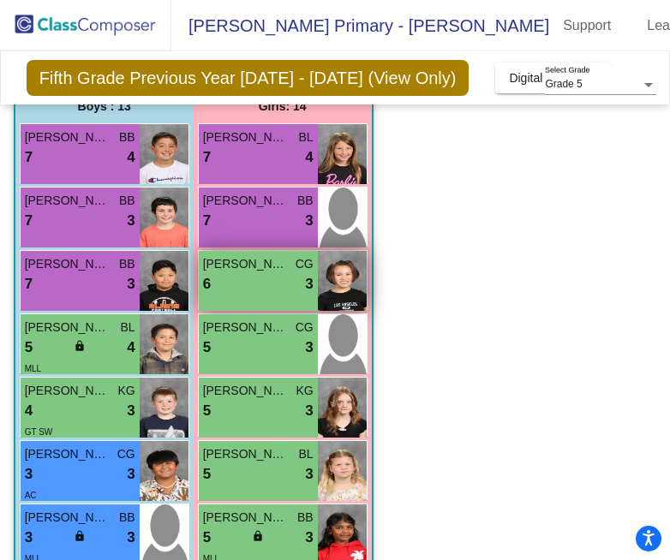
click at [249, 255] on span "VICTORIA MCLEAN" at bounding box center [246, 264] width 86 height 18
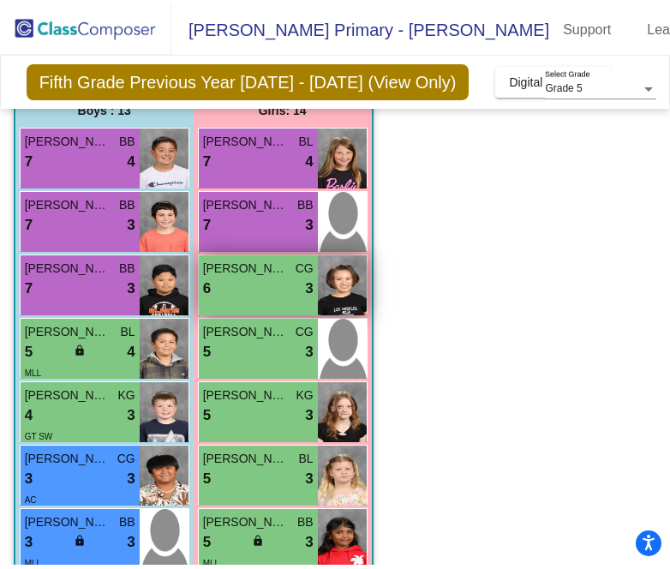
scroll to position [0, 0]
